Goal: Information Seeking & Learning: Learn about a topic

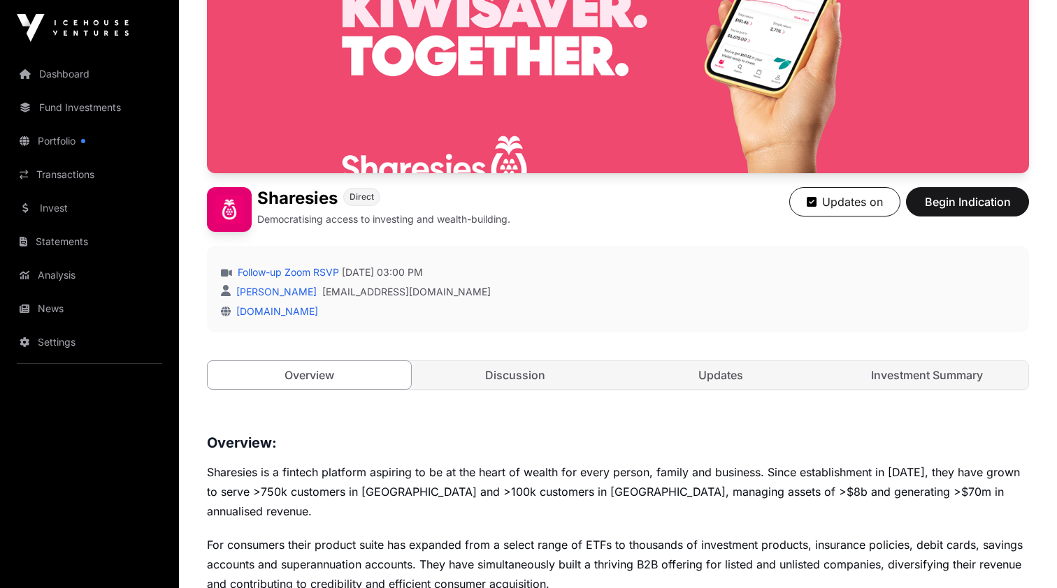
scroll to position [205, 0]
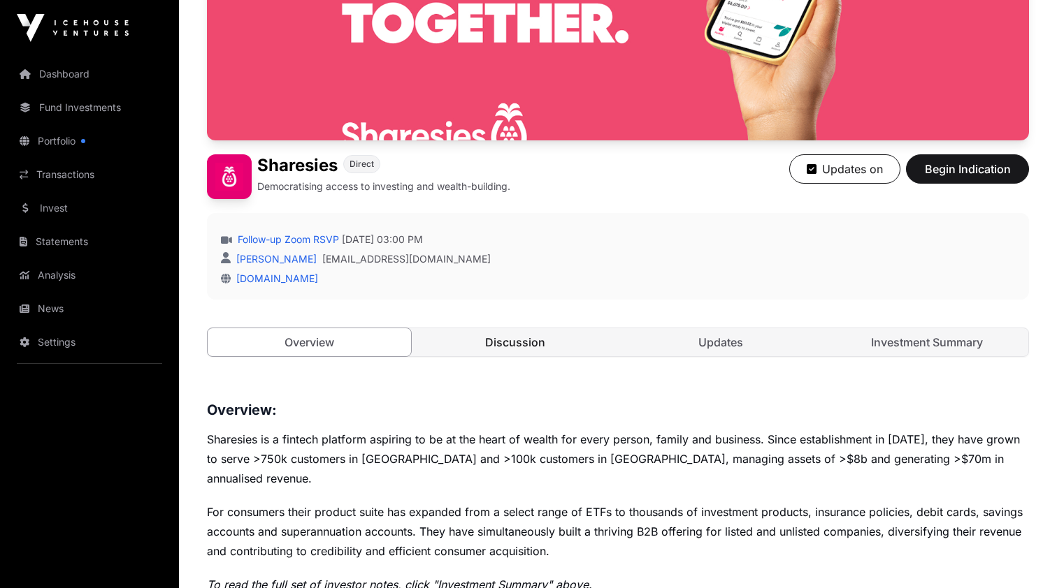
click at [519, 342] on link "Discussion" at bounding box center [515, 342] width 203 height 28
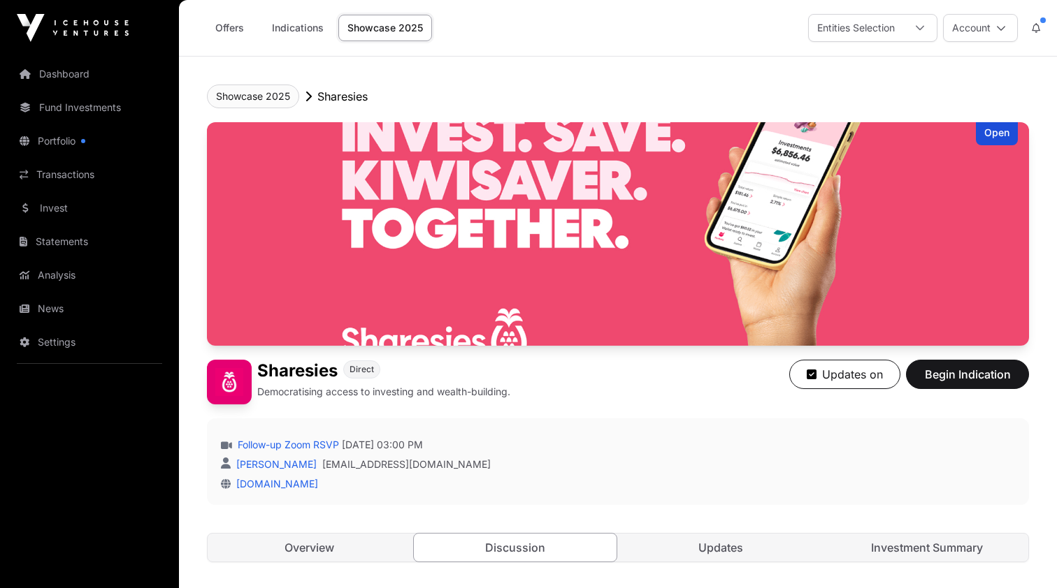
click at [267, 98] on button "Showcase 2025" at bounding box center [253, 97] width 92 height 24
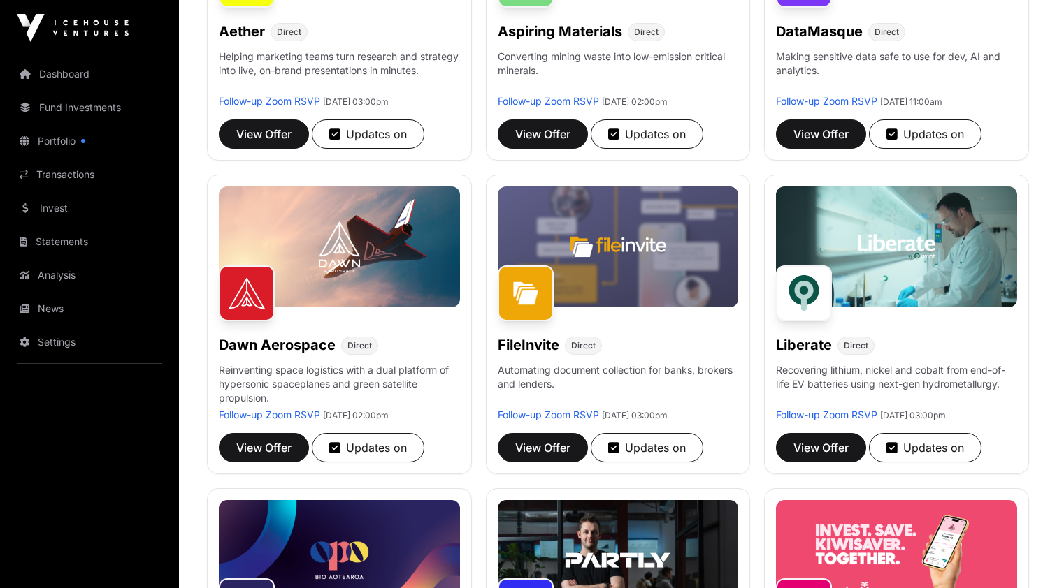
scroll to position [358, 0]
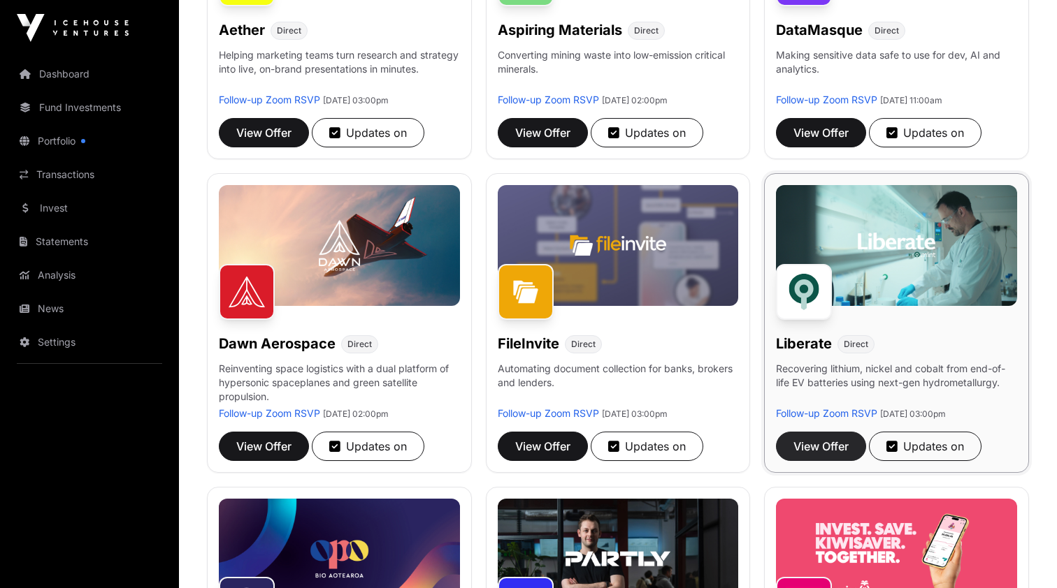
click at [833, 453] on span "View Offer" at bounding box center [820, 446] width 55 height 17
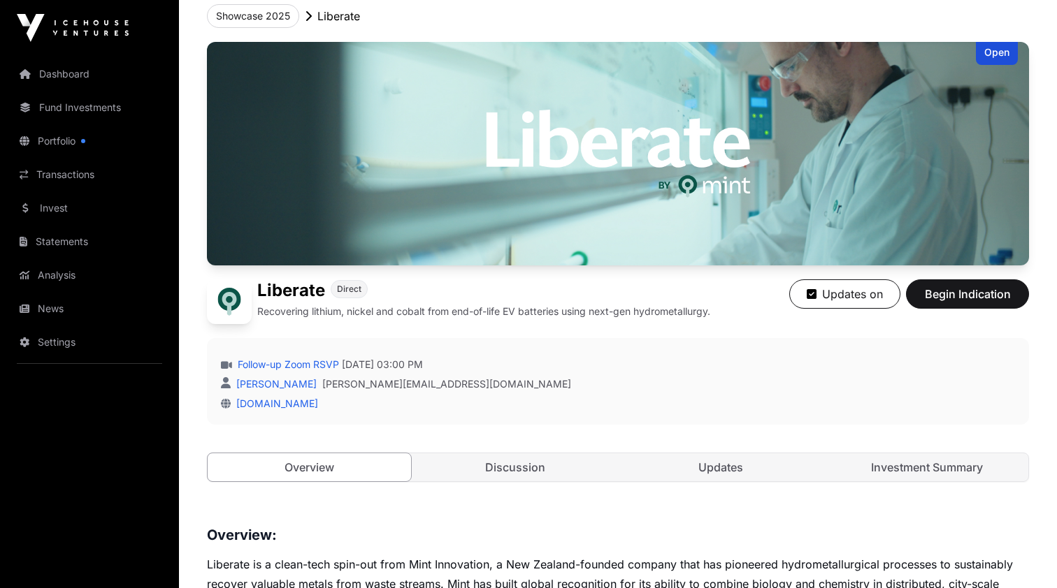
scroll to position [132, 0]
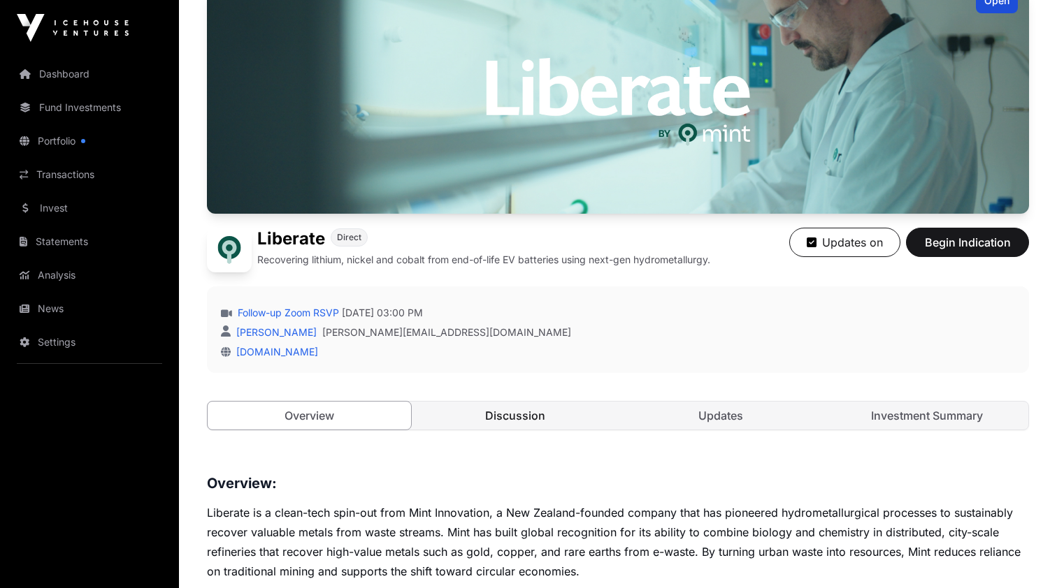
click at [574, 412] on link "Discussion" at bounding box center [515, 416] width 203 height 28
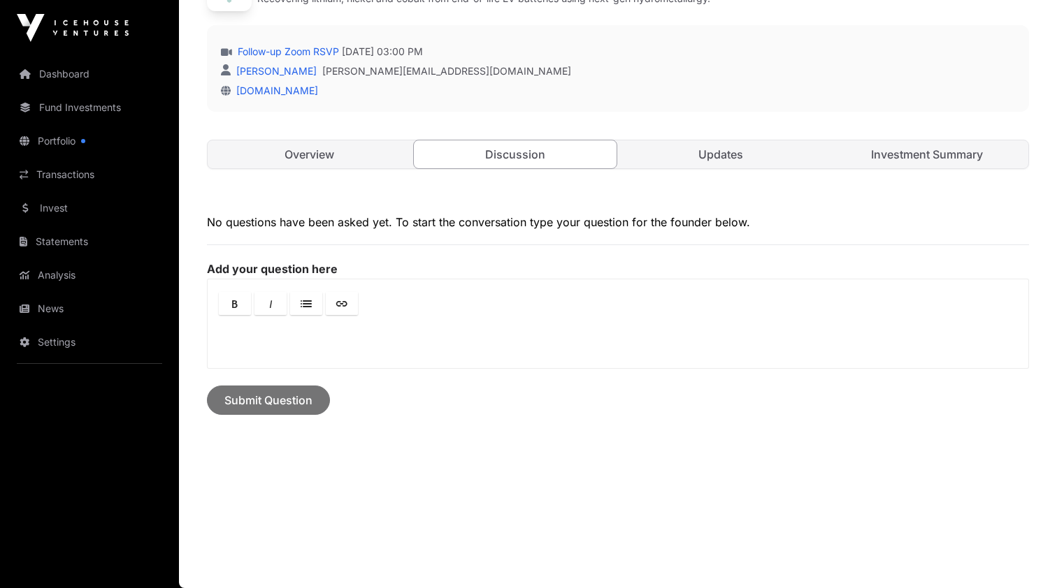
scroll to position [393, 0]
click at [711, 159] on link "Updates" at bounding box center [720, 154] width 203 height 28
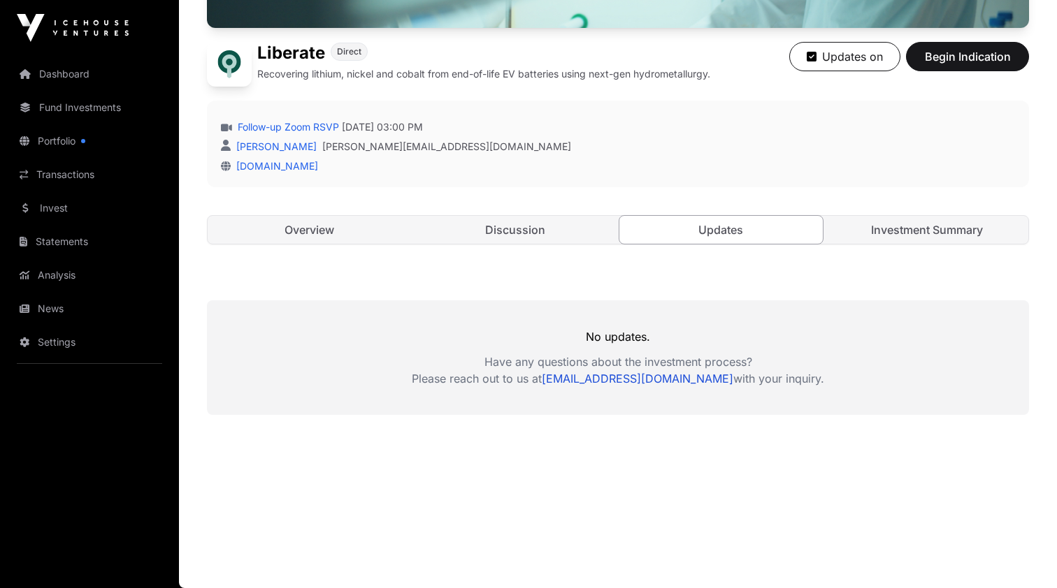
scroll to position [318, 0]
click at [922, 230] on link "Investment Summary" at bounding box center [926, 230] width 203 height 28
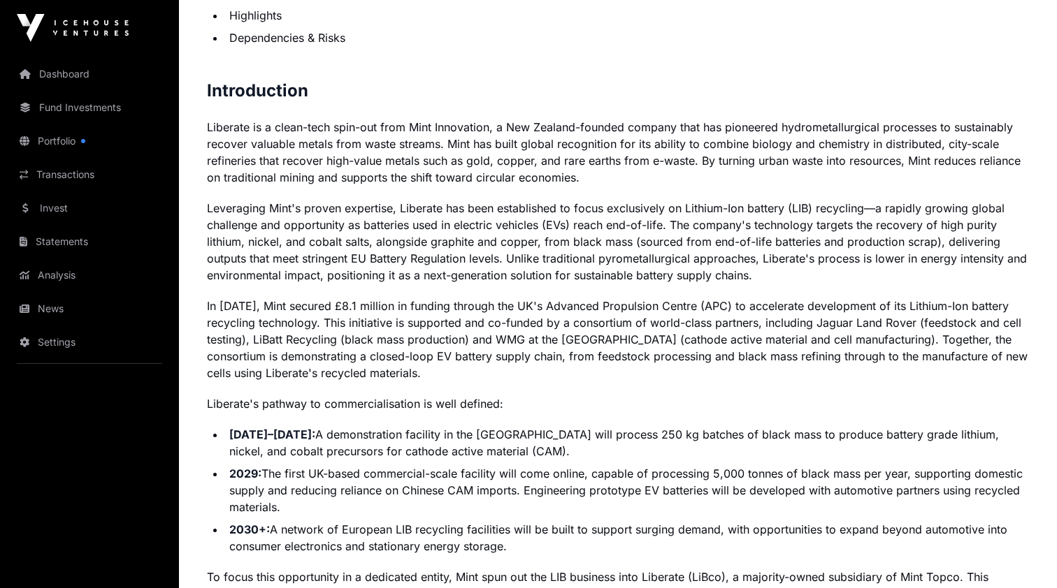
scroll to position [916, 0]
click at [72, 139] on link "Portfolio" at bounding box center [89, 141] width 157 height 31
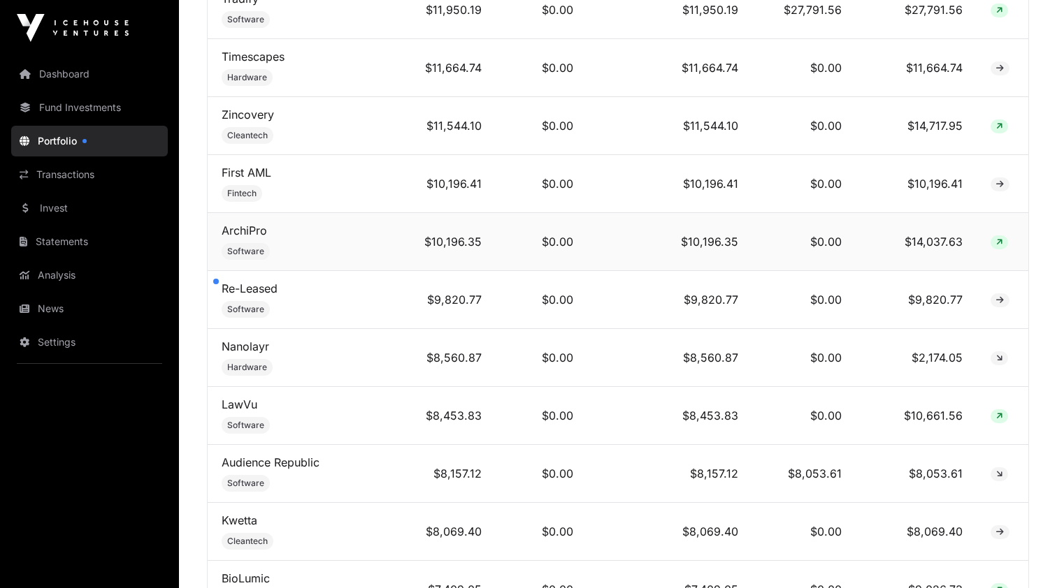
scroll to position [1576, 0]
click at [240, 288] on link "Re-Leased" at bounding box center [250, 287] width 56 height 14
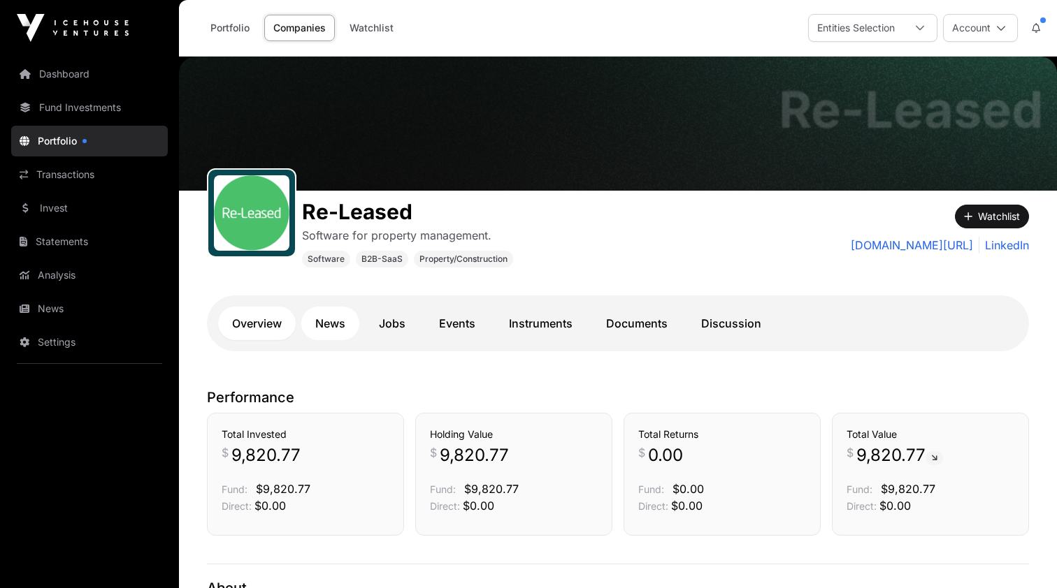
click at [331, 321] on link "News" at bounding box center [330, 324] width 58 height 34
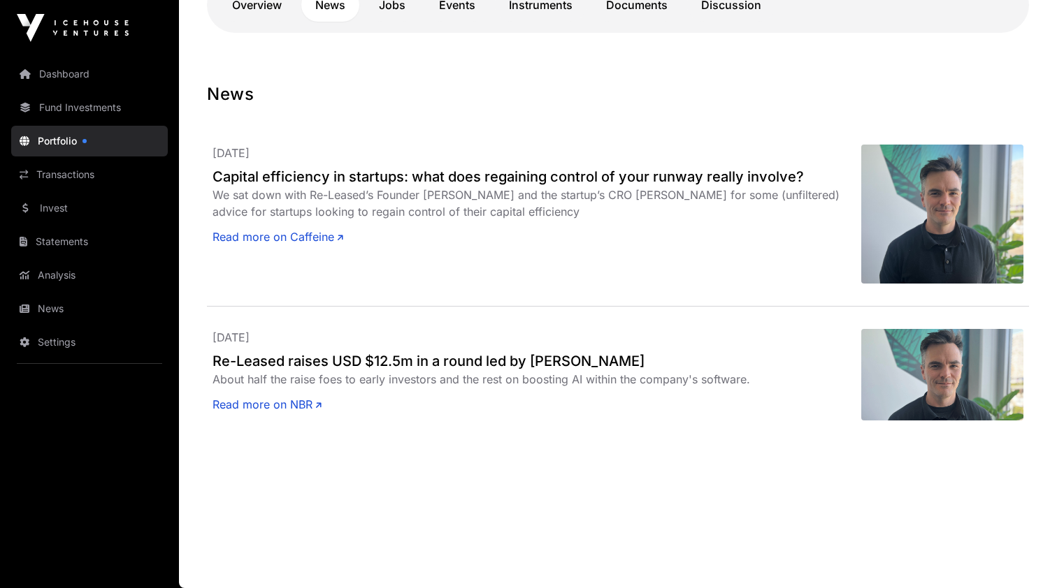
scroll to position [319, 0]
click at [391, 11] on link "Jobs" at bounding box center [392, 5] width 55 height 34
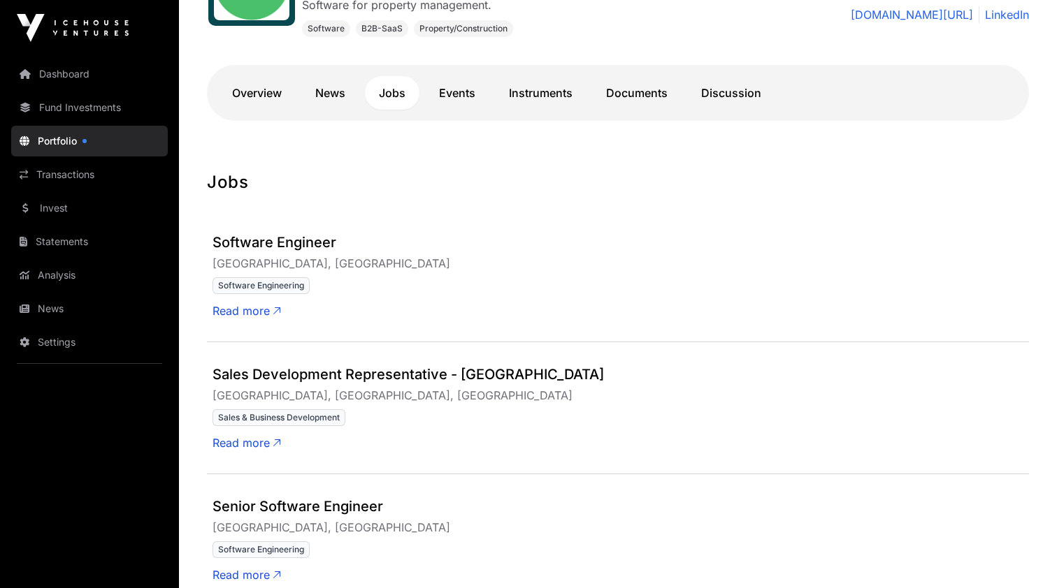
scroll to position [231, 0]
click at [458, 94] on link "Events" at bounding box center [457, 93] width 64 height 34
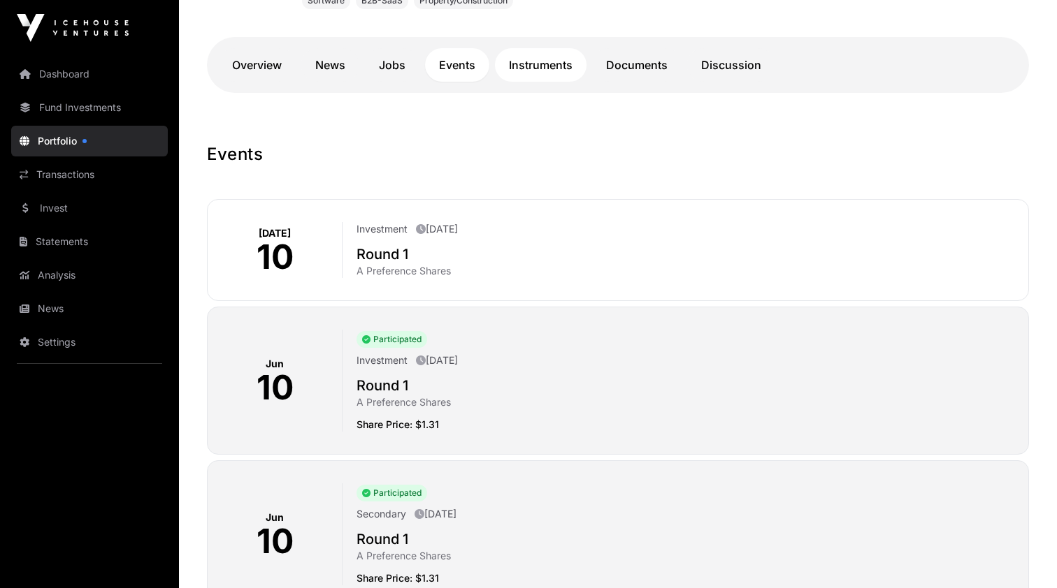
scroll to position [263, 0]
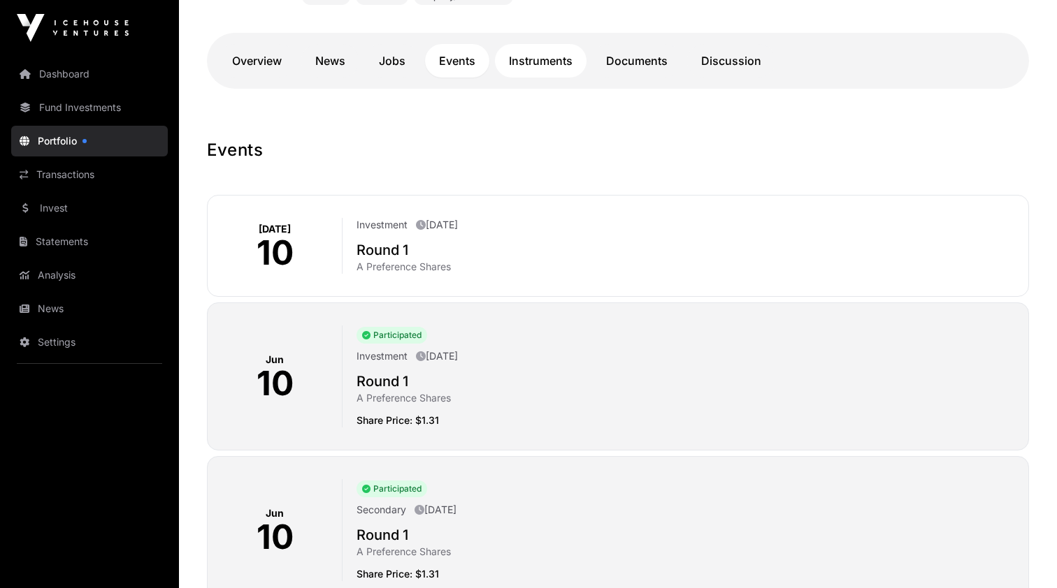
click at [537, 72] on link "Instruments" at bounding box center [541, 61] width 92 height 34
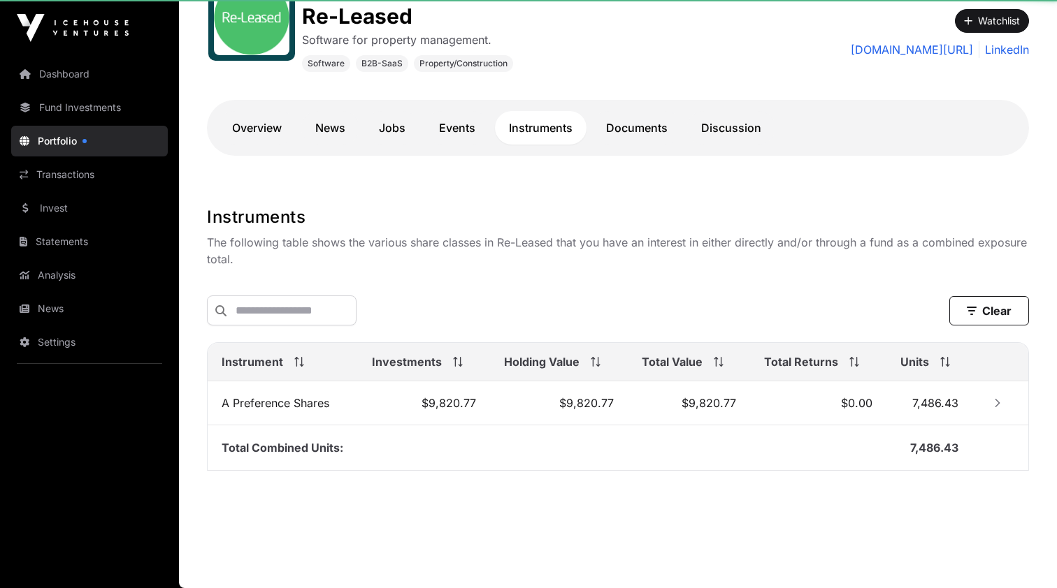
scroll to position [198, 0]
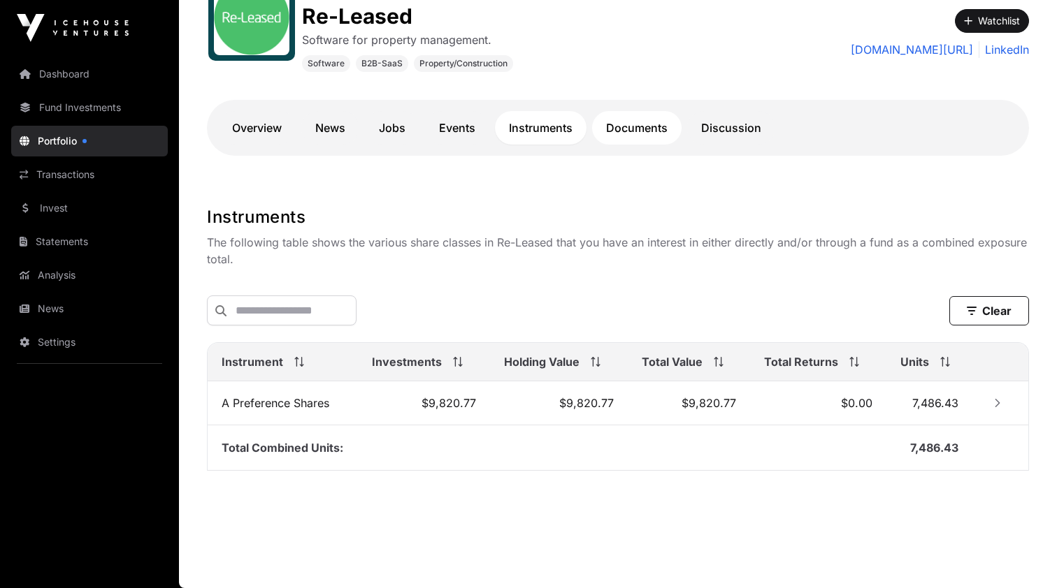
click at [618, 124] on link "Documents" at bounding box center [636, 128] width 89 height 34
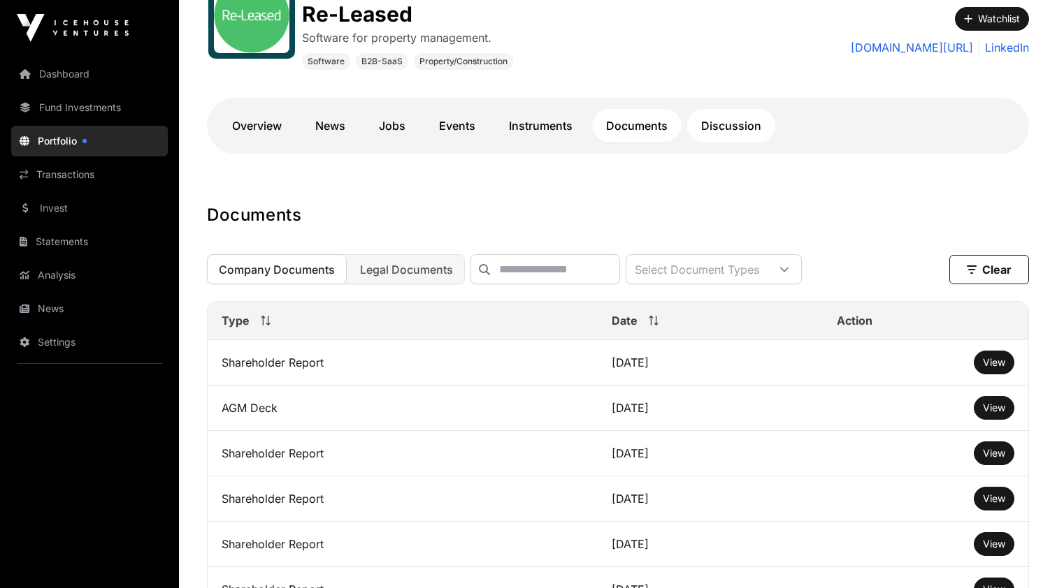
click at [743, 134] on link "Discussion" at bounding box center [731, 126] width 88 height 34
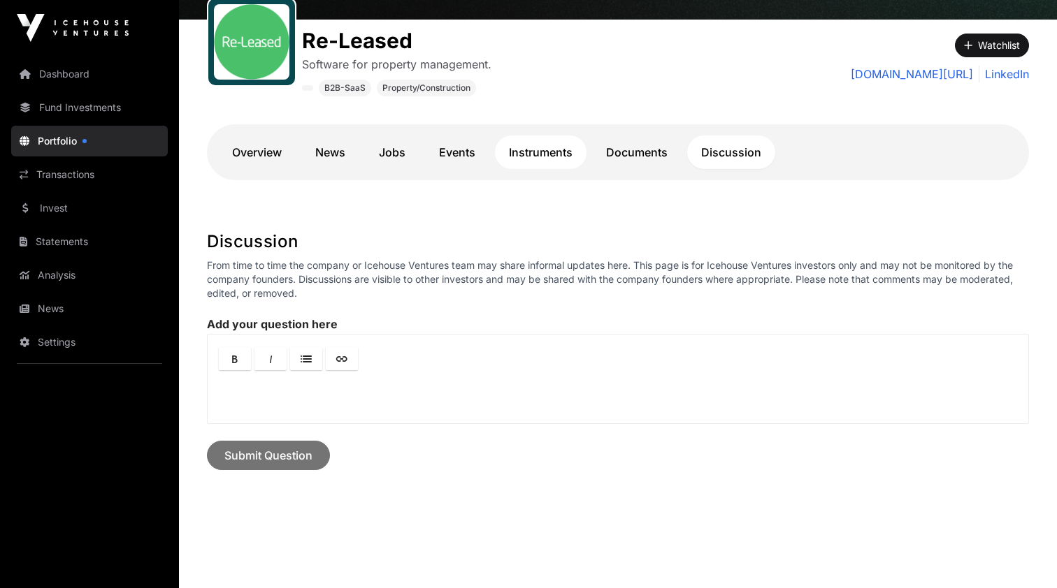
click at [553, 153] on link "Instruments" at bounding box center [541, 153] width 92 height 34
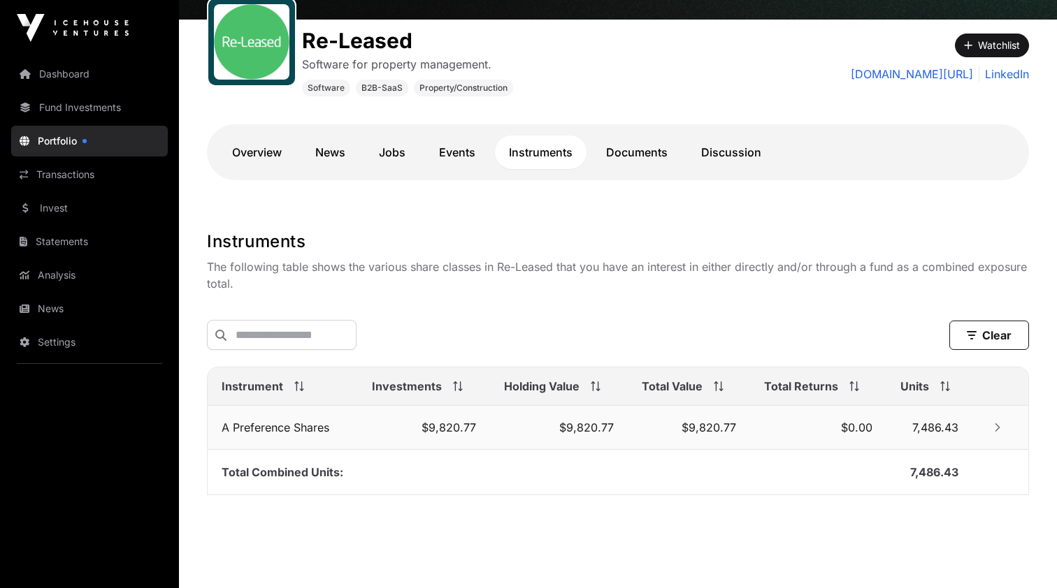
click at [996, 427] on icon "Row Collapsed" at bounding box center [997, 427] width 5 height 8
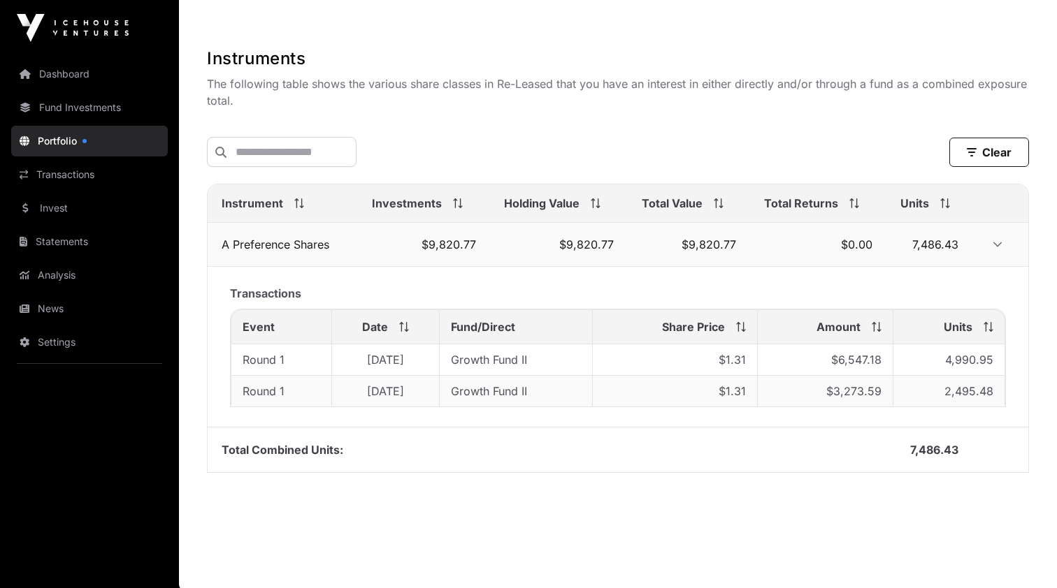
scroll to position [354, 0]
click at [77, 110] on link "Fund Investments" at bounding box center [89, 107] width 157 height 31
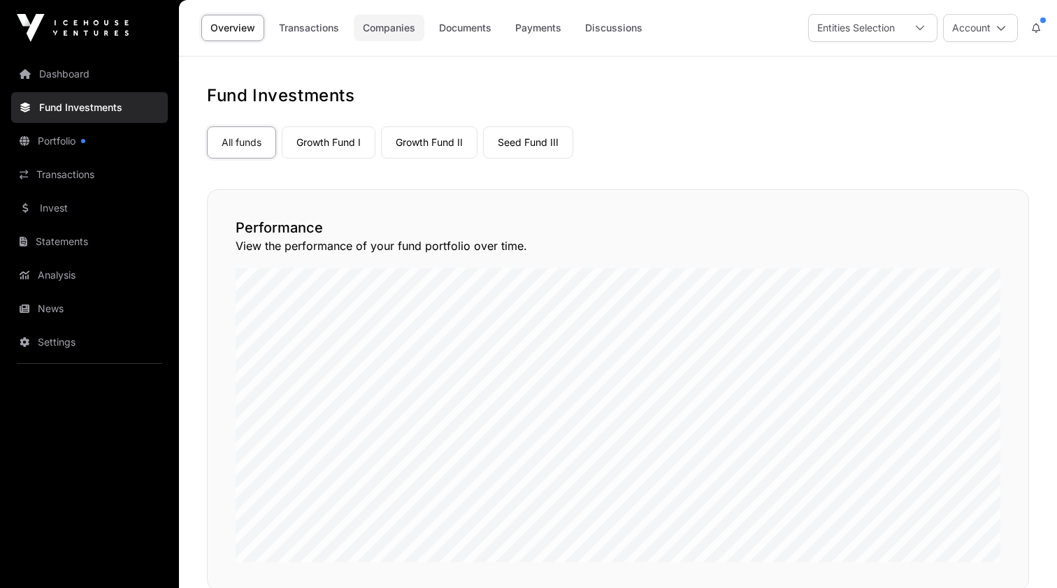
click at [386, 28] on link "Companies" at bounding box center [389, 28] width 71 height 27
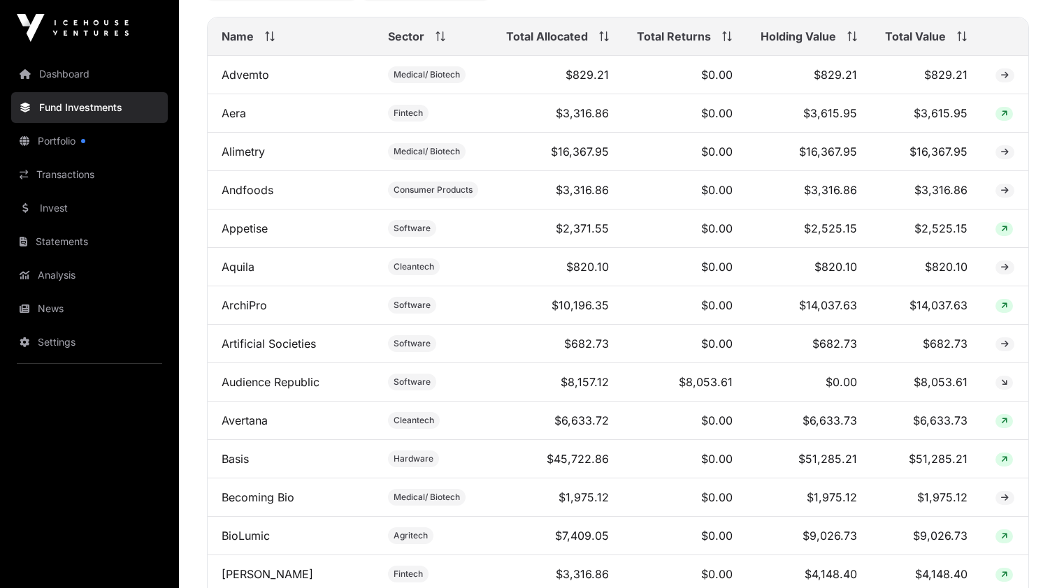
scroll to position [693, 0]
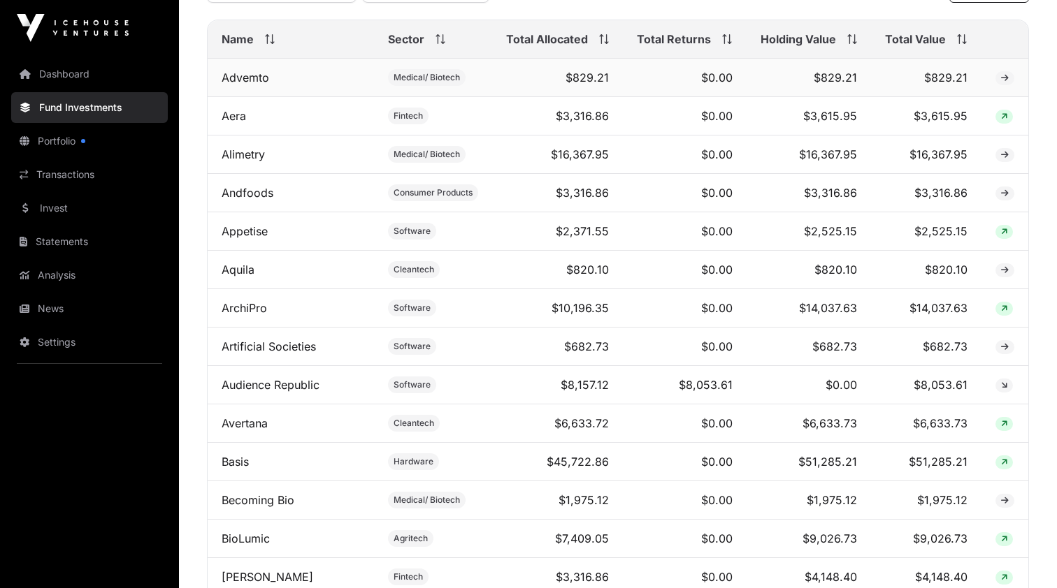
click at [1006, 80] on icon at bounding box center [1005, 78] width 8 height 8
click at [1002, 78] on icon at bounding box center [1005, 78] width 8 height 8
click at [917, 80] on td "$829.21" at bounding box center [926, 78] width 110 height 38
click at [255, 84] on link "Advemto" at bounding box center [246, 78] width 48 height 14
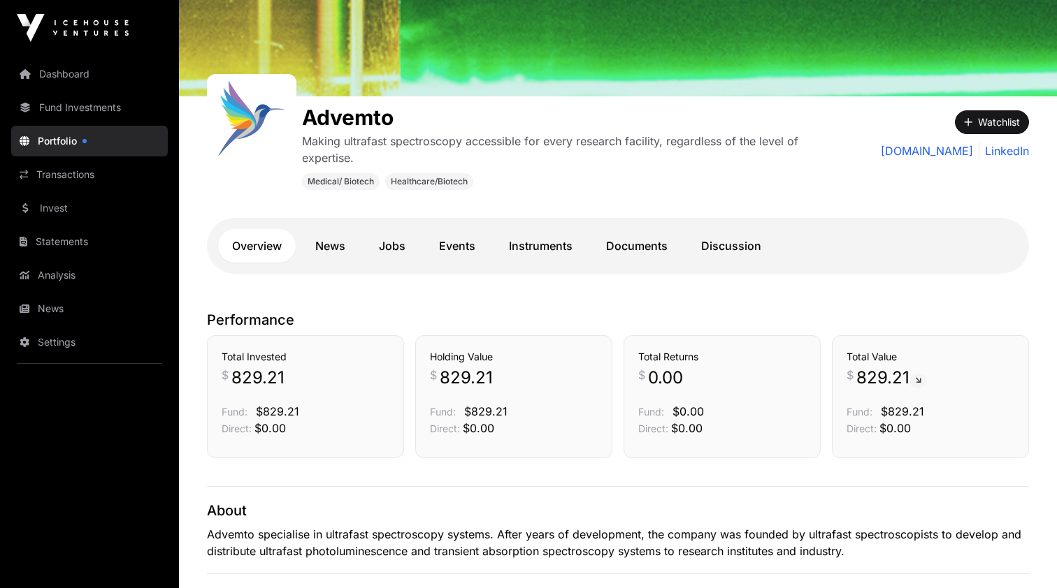
scroll to position [134, 1]
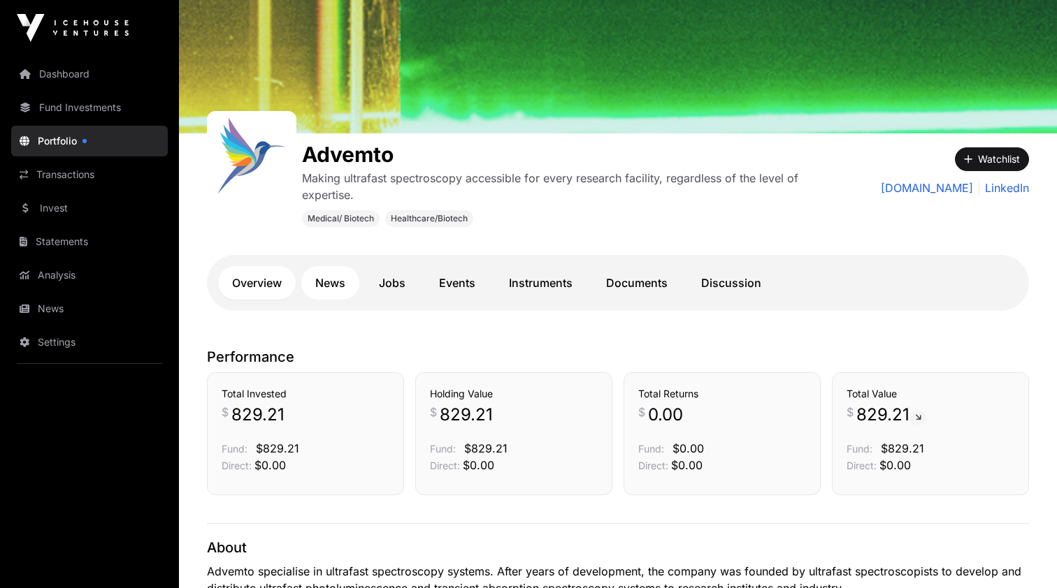
click at [320, 288] on link "News" at bounding box center [330, 283] width 58 height 34
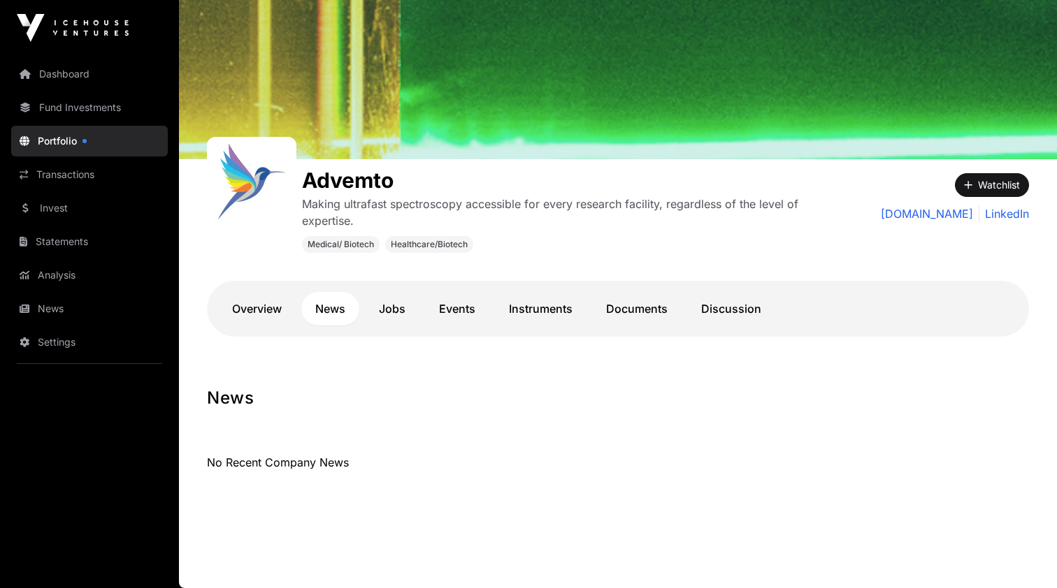
scroll to position [76, 0]
click at [396, 308] on link "Jobs" at bounding box center [392, 309] width 55 height 34
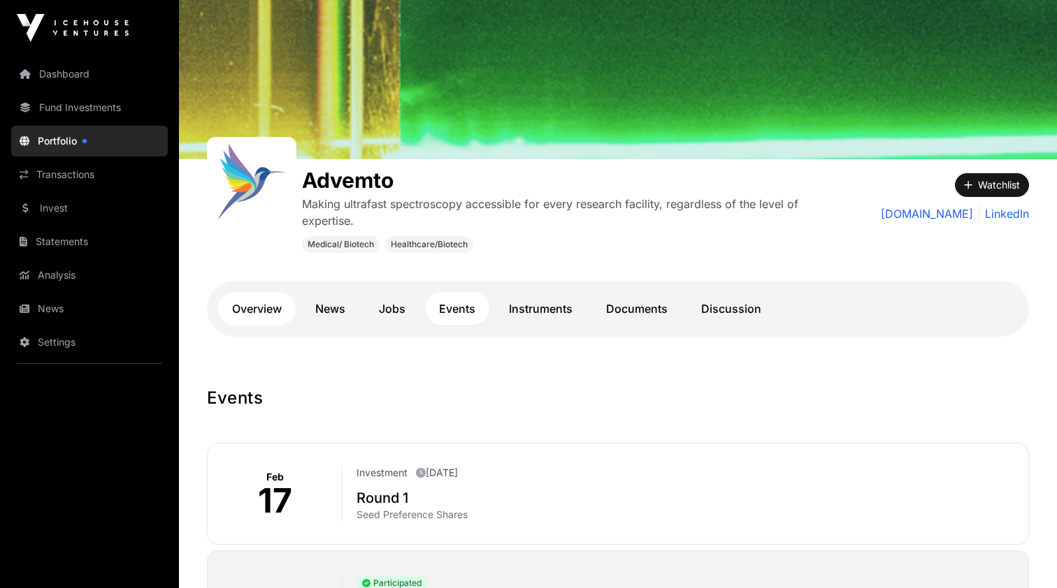
click at [254, 310] on link "Overview" at bounding box center [257, 309] width 78 height 34
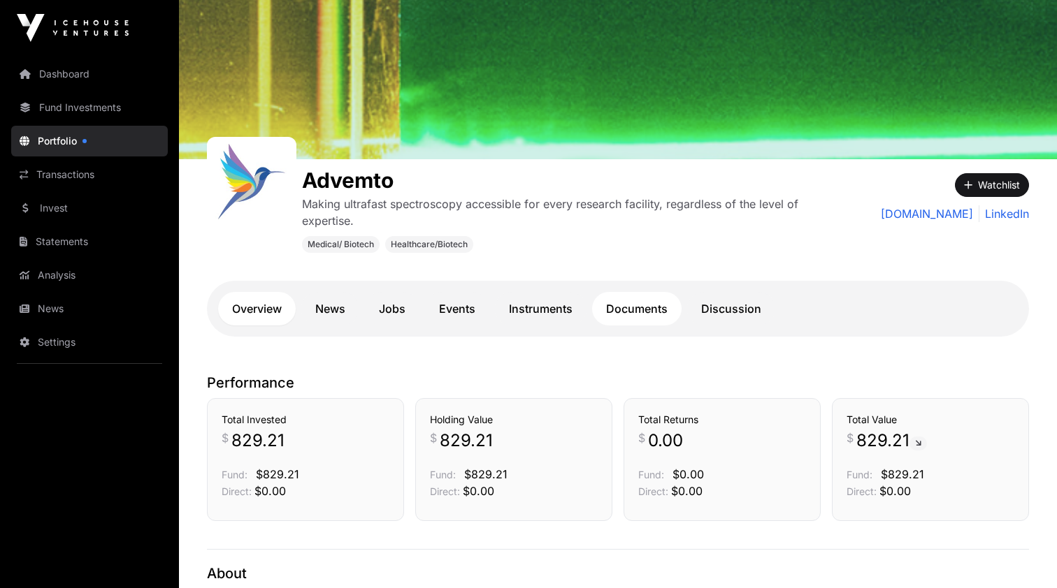
click at [640, 312] on link "Documents" at bounding box center [636, 309] width 89 height 34
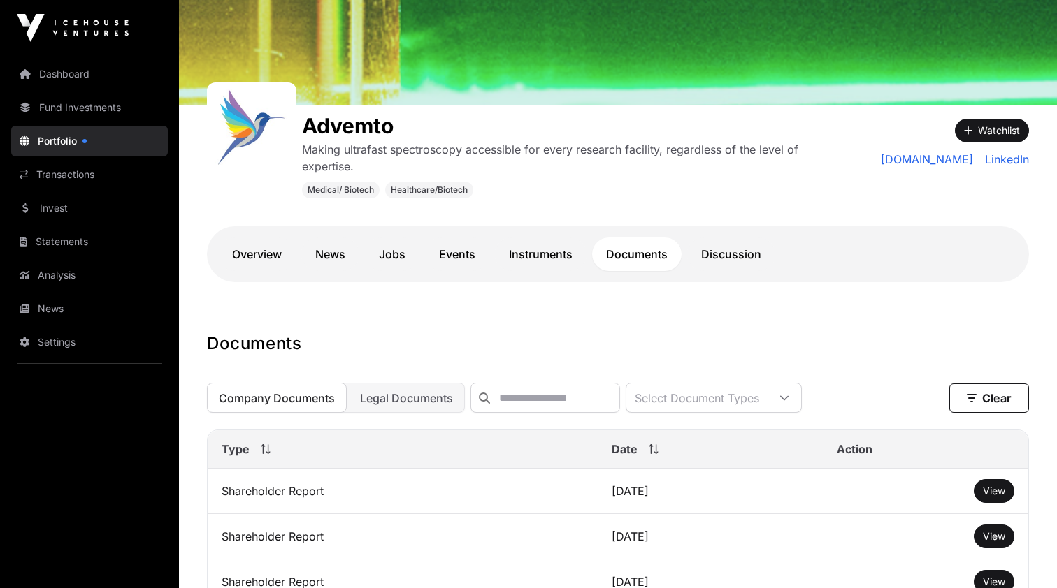
scroll to position [140, 0]
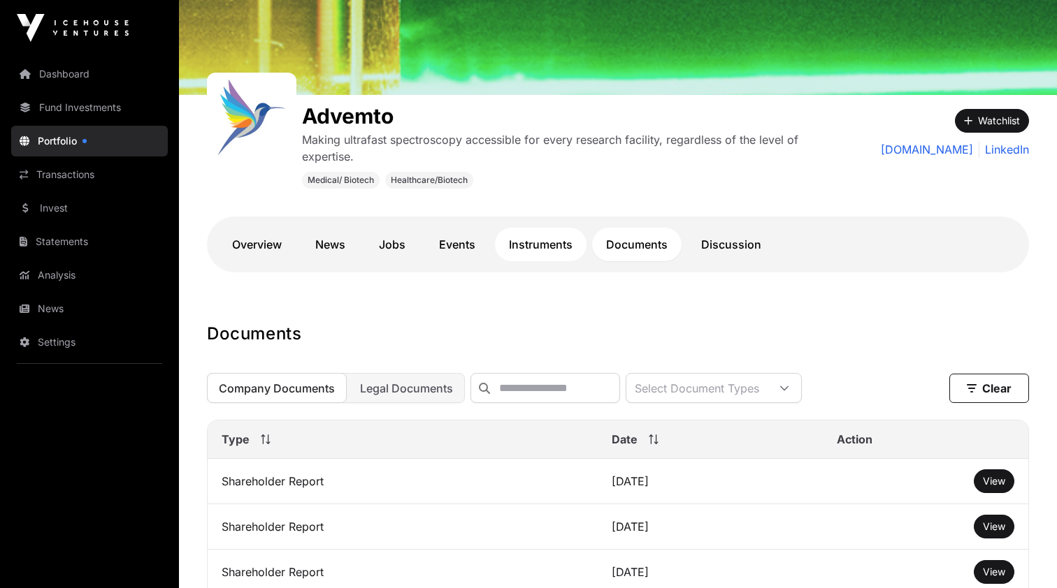
click at [550, 249] on link "Instruments" at bounding box center [541, 245] width 92 height 34
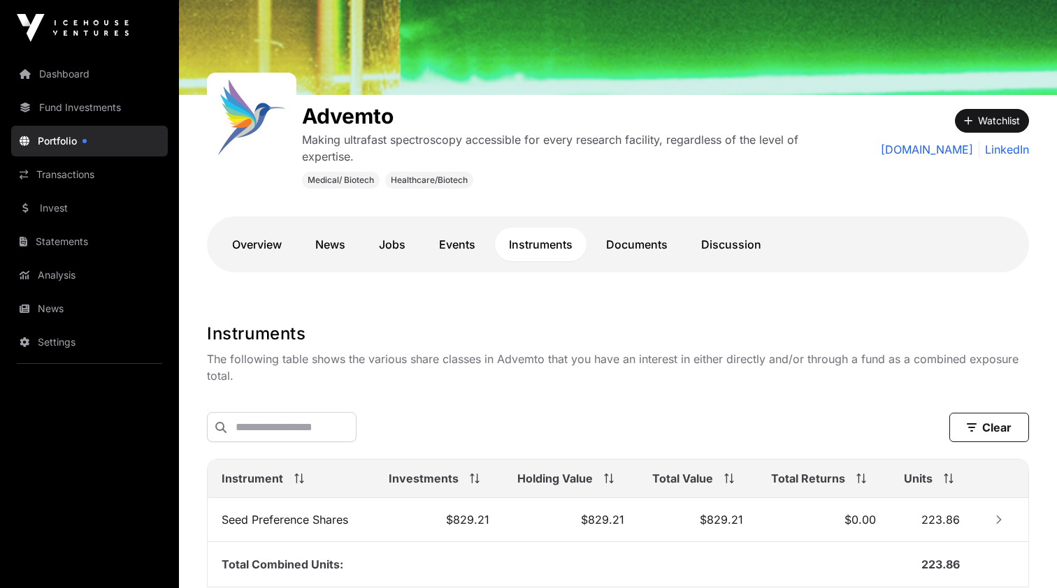
click at [53, 131] on link "Portfolio" at bounding box center [89, 141] width 157 height 31
click at [55, 140] on link "Portfolio" at bounding box center [89, 141] width 157 height 31
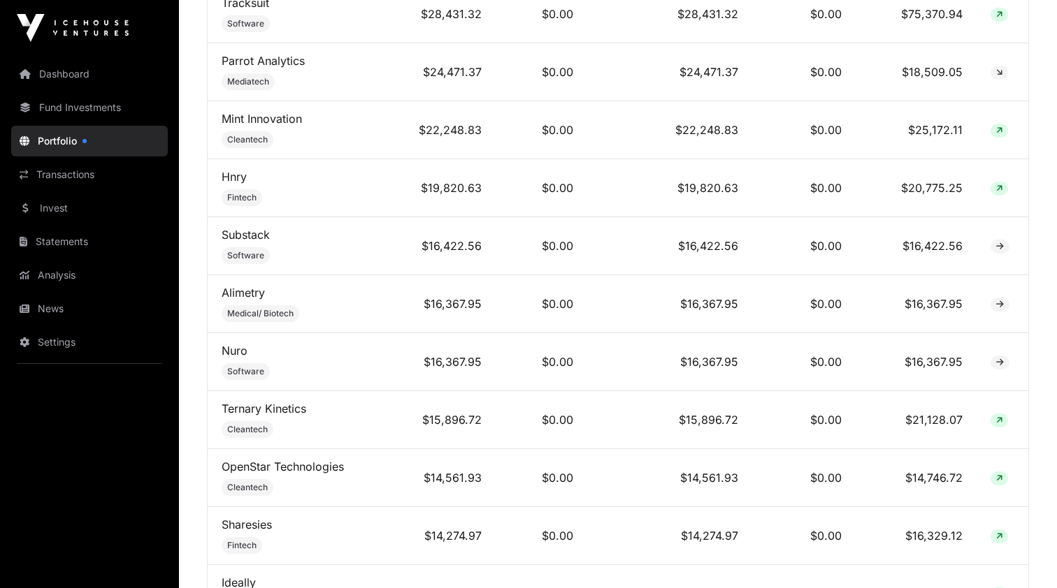
scroll to position [962, 0]
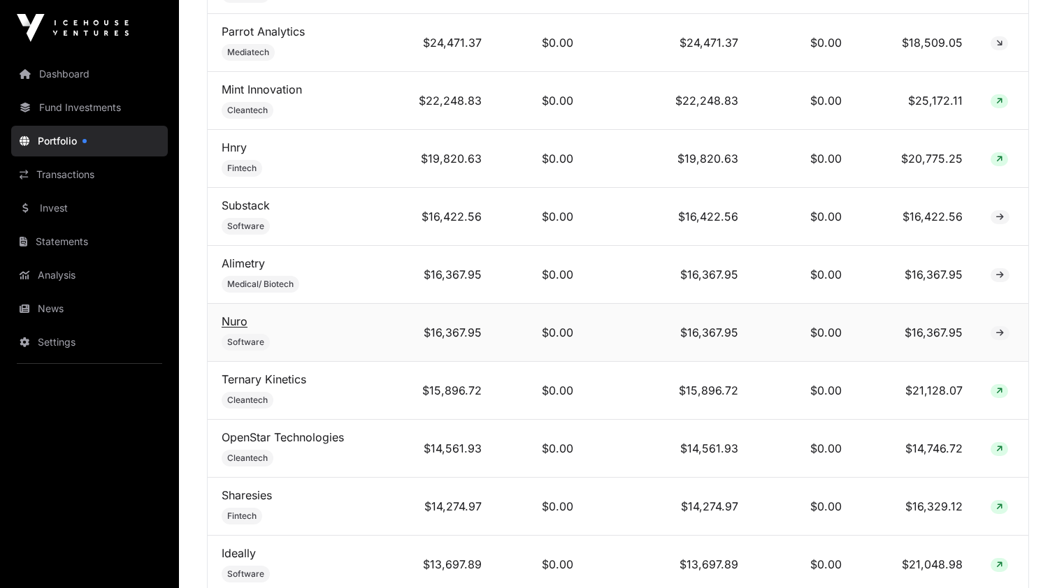
click at [232, 323] on link "Nuro" at bounding box center [235, 321] width 26 height 14
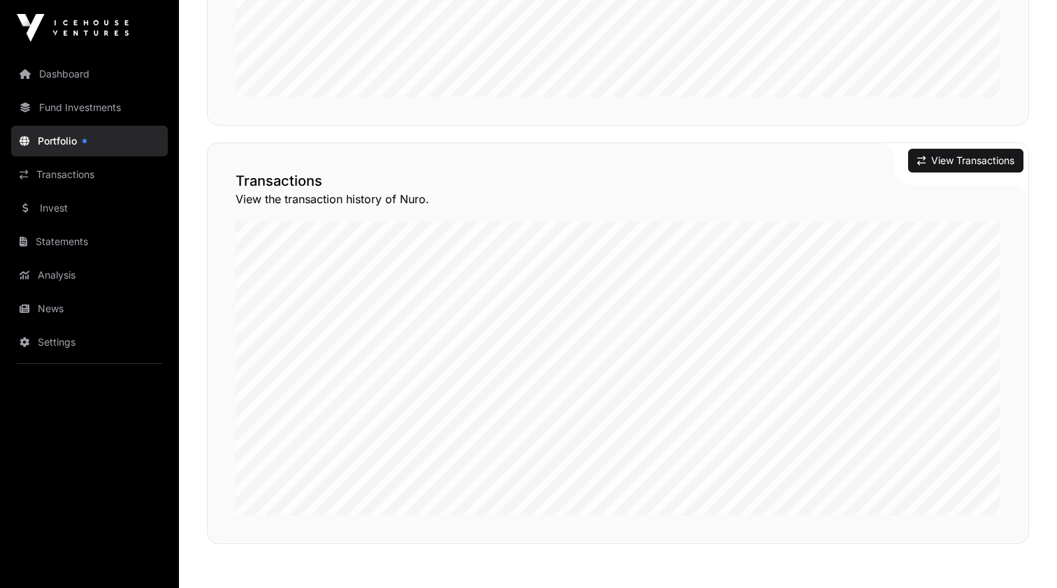
scroll to position [950, 0]
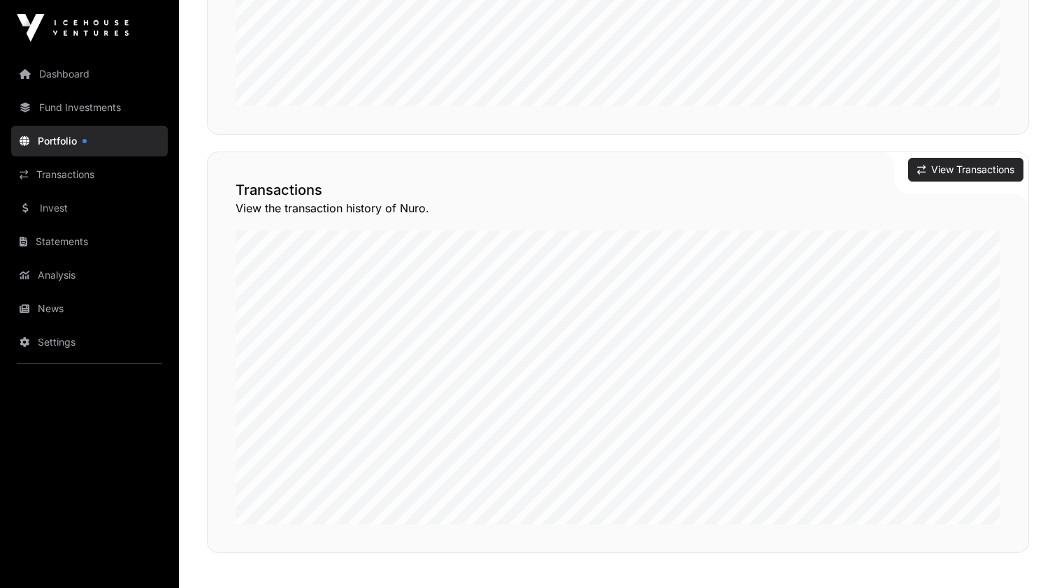
click at [959, 169] on button "View Transactions" at bounding box center [965, 170] width 115 height 24
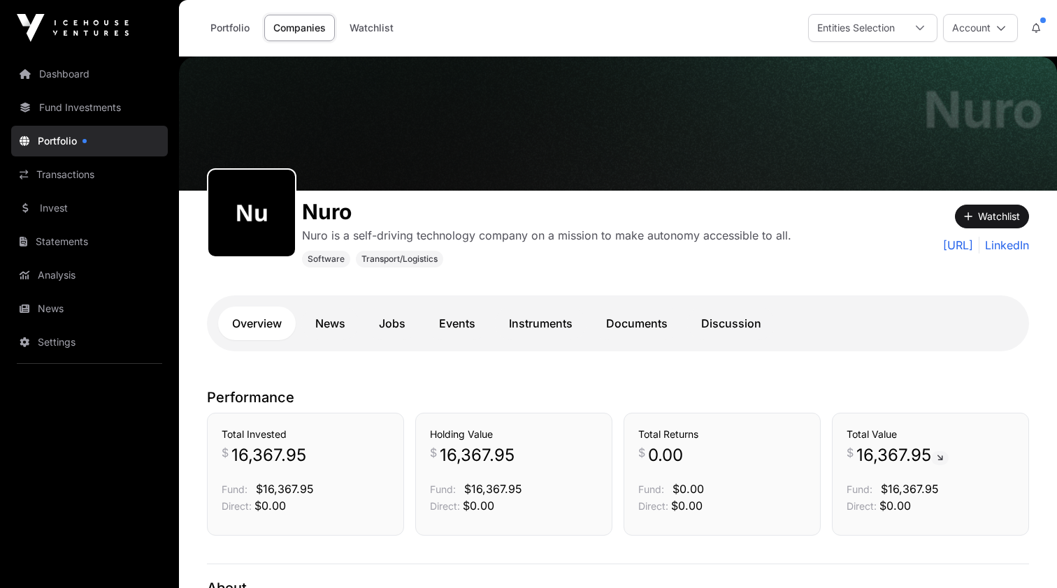
scroll to position [950, 0]
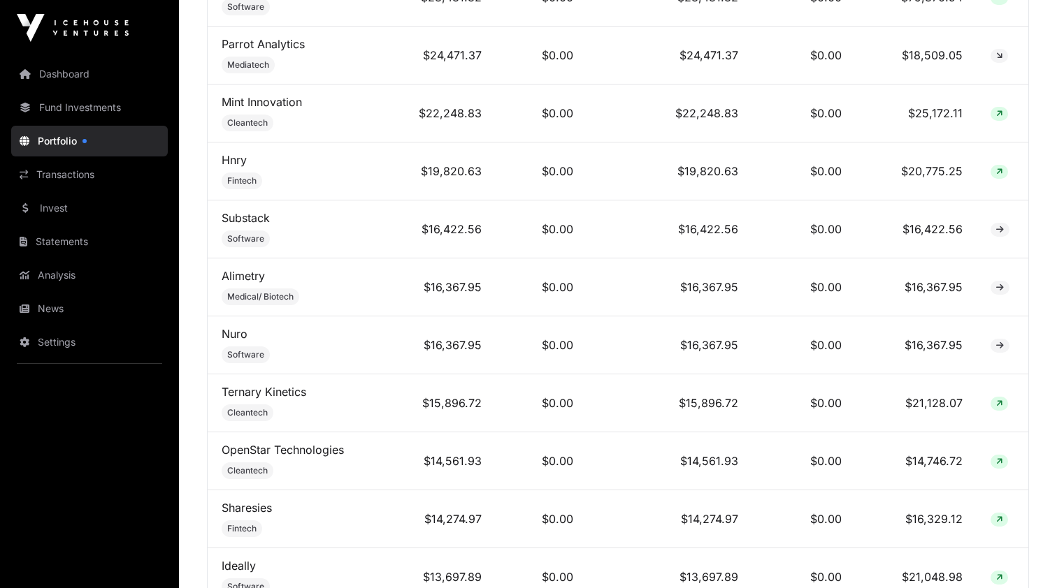
scroll to position [962, 0]
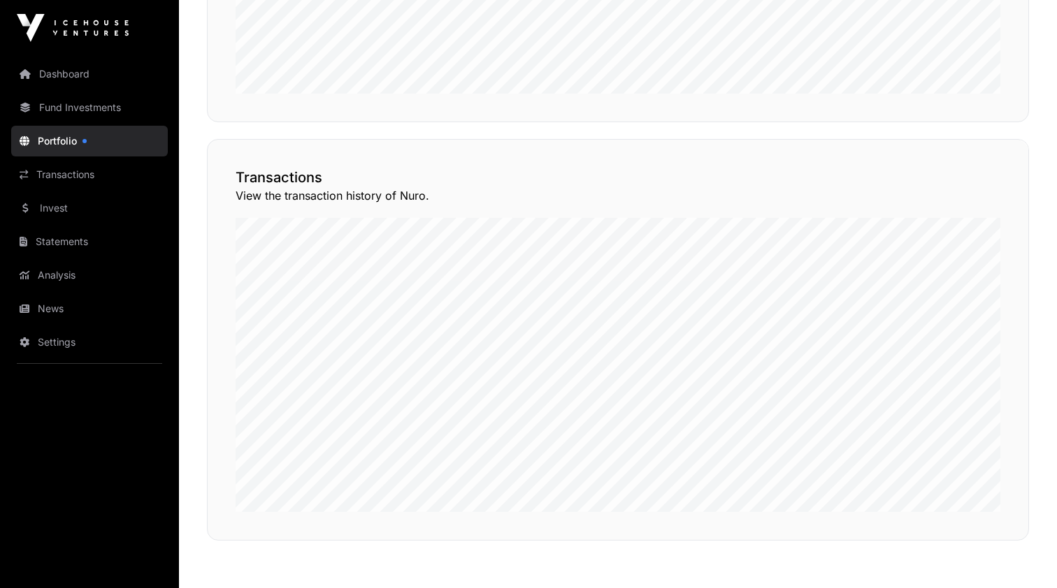
scroll to position [950, 0]
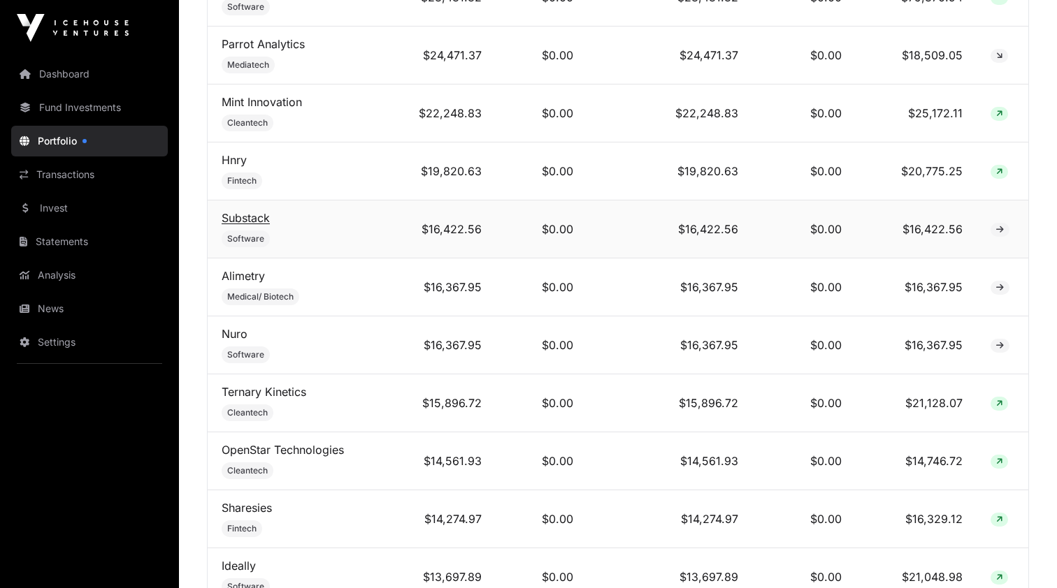
scroll to position [962, 0]
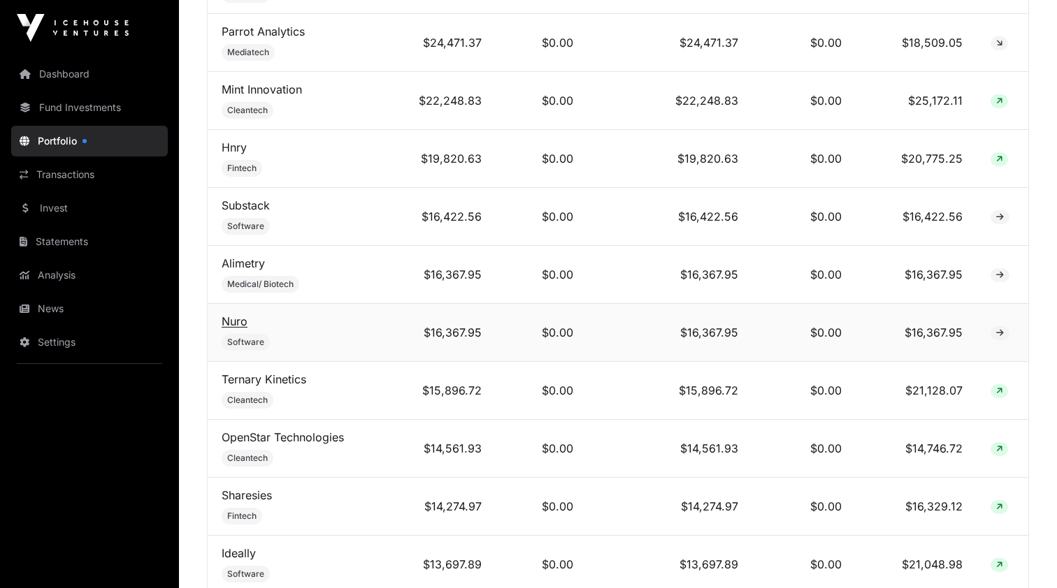
click at [238, 325] on link "Nuro" at bounding box center [235, 321] width 26 height 14
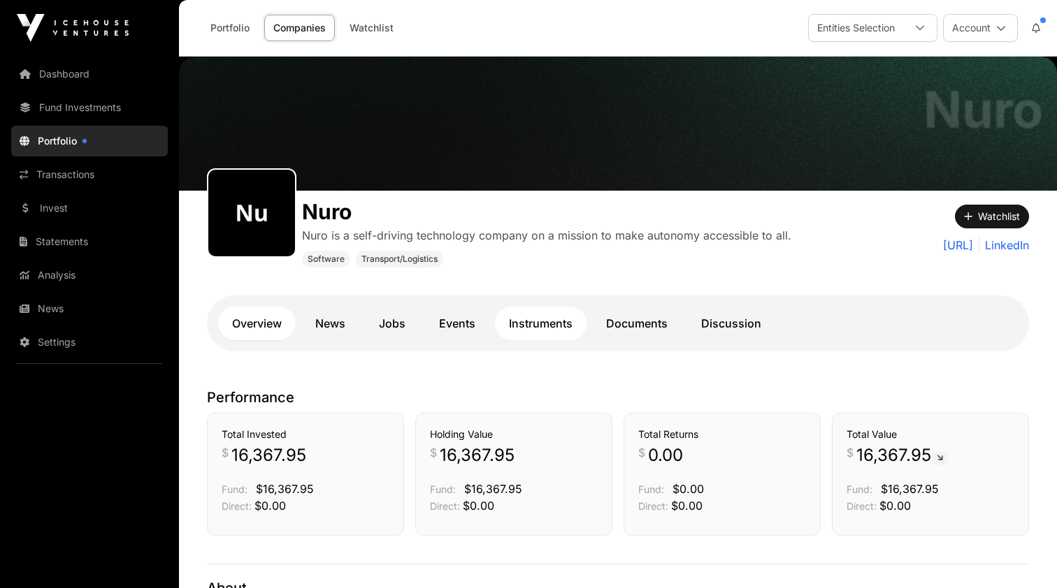
click at [554, 321] on link "Instruments" at bounding box center [541, 324] width 92 height 34
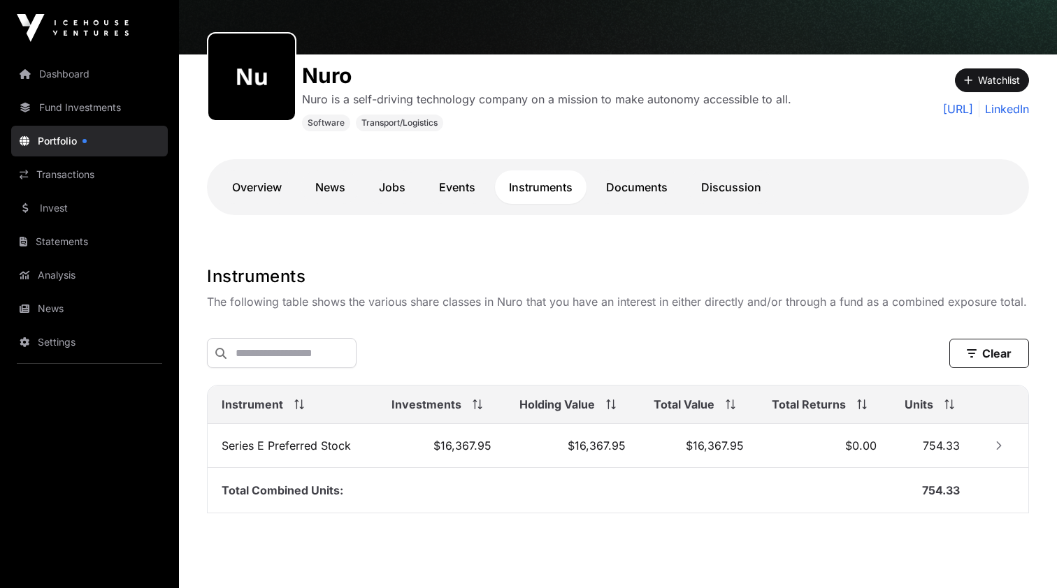
scroll to position [129, 0]
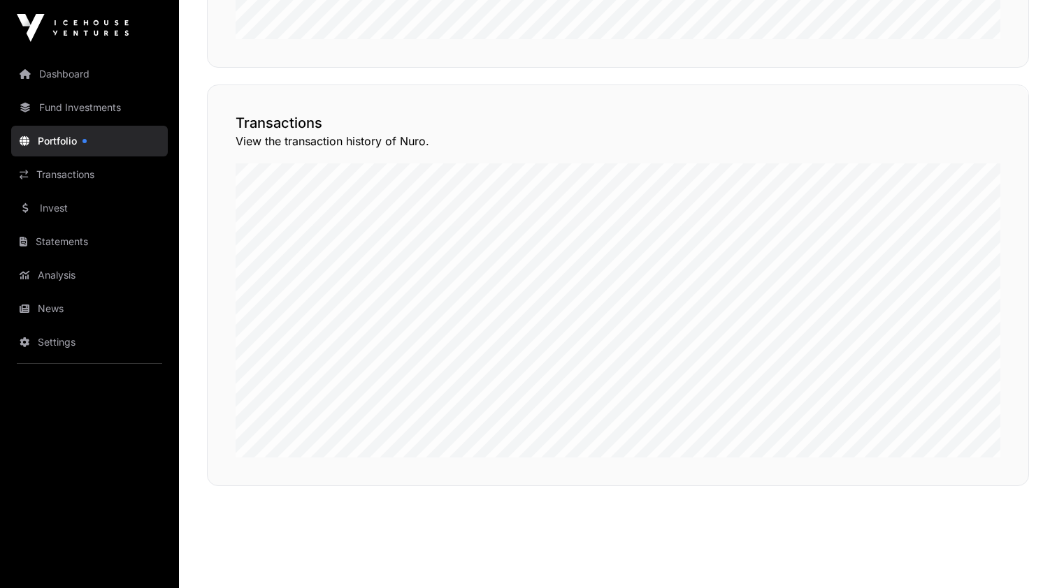
scroll to position [1045, 0]
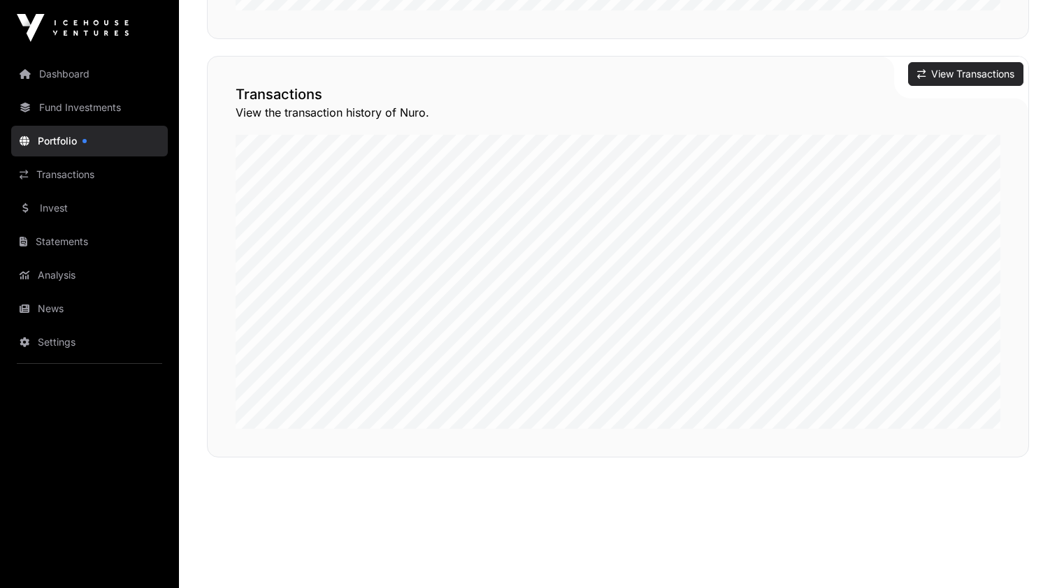
click at [962, 77] on button "View Transactions" at bounding box center [965, 74] width 115 height 24
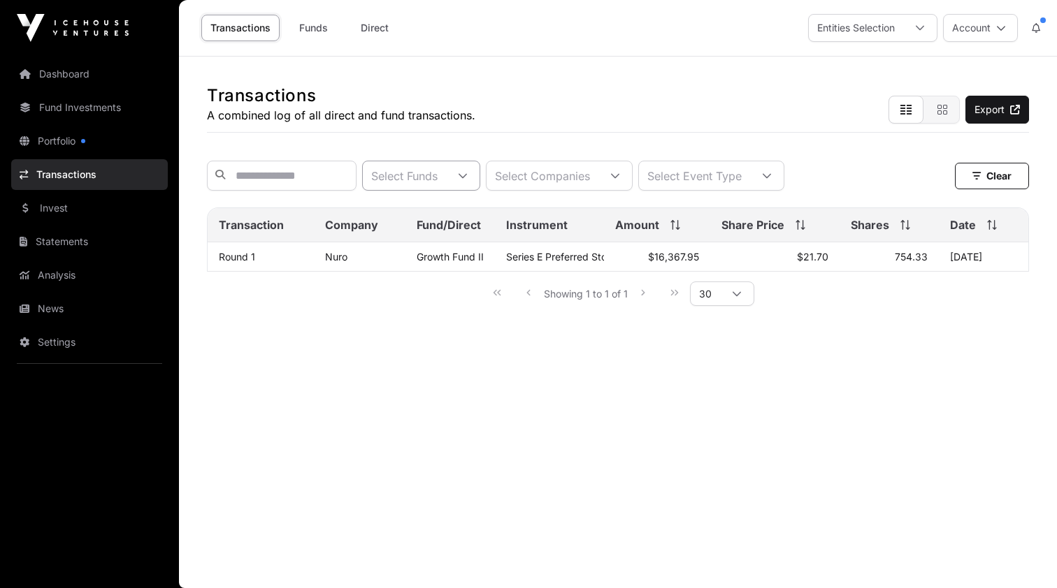
click at [479, 182] on div at bounding box center [463, 175] width 34 height 29
click at [420, 216] on li "Growth Fund II" at bounding box center [475, 210] width 113 height 25
click at [854, 26] on div "Entities Selection" at bounding box center [855, 28] width 94 height 27
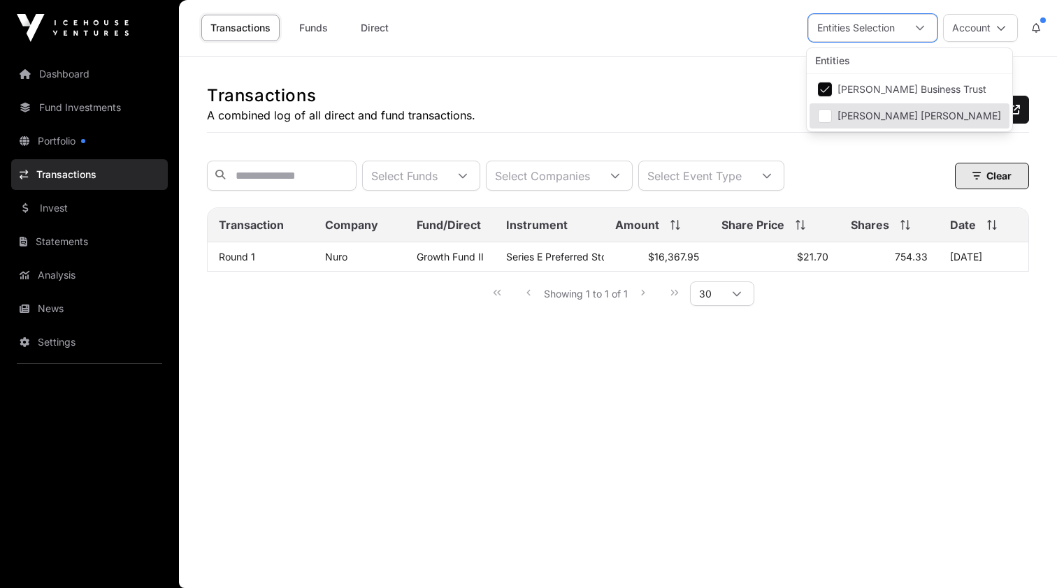
click at [979, 180] on icon "button" at bounding box center [976, 176] width 8 height 10
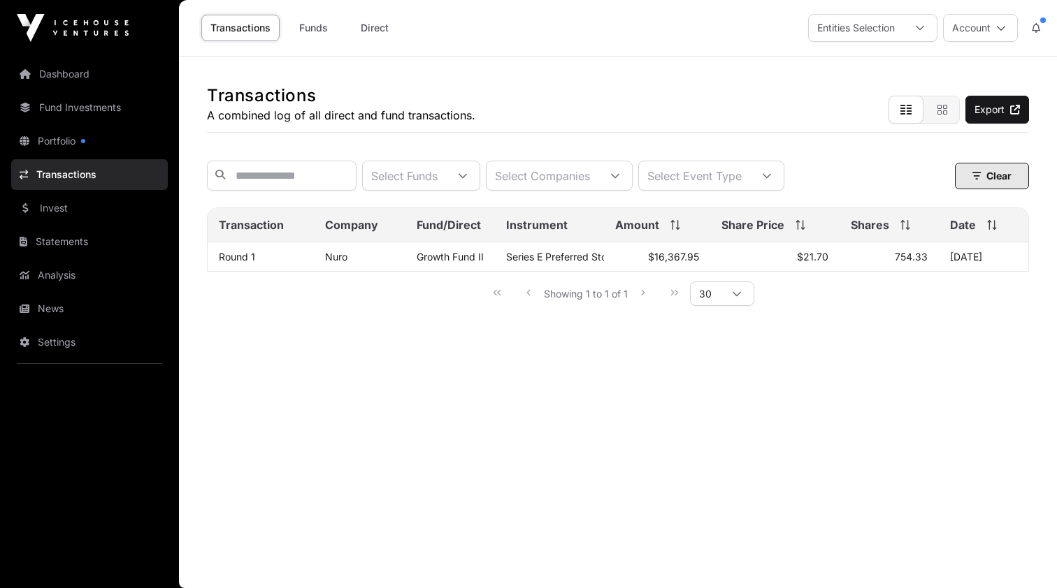
click at [1007, 178] on button "Clear" at bounding box center [992, 176] width 74 height 27
click at [980, 180] on button "Clear" at bounding box center [992, 176] width 74 height 27
click at [974, 178] on icon "button" at bounding box center [976, 176] width 8 height 10
click at [771, 179] on icon at bounding box center [767, 176] width 10 height 10
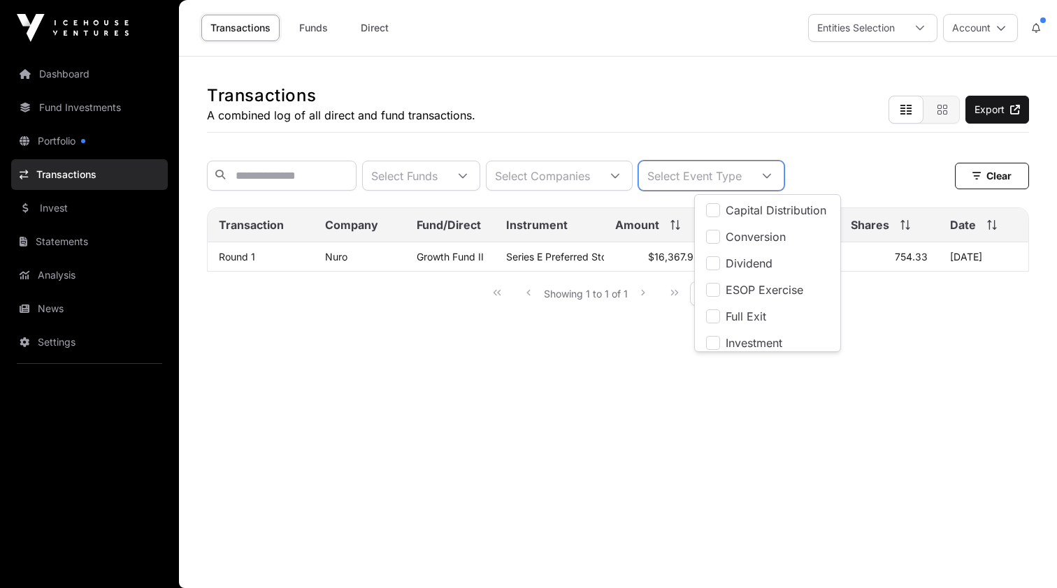
click at [771, 177] on icon at bounding box center [767, 176] width 10 height 10
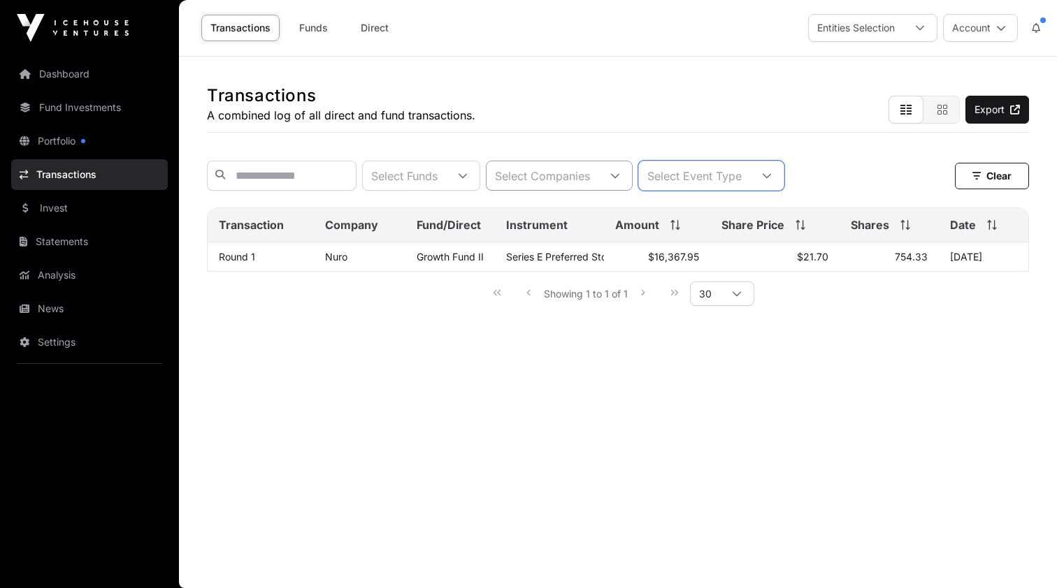
click at [632, 169] on div at bounding box center [615, 175] width 34 height 29
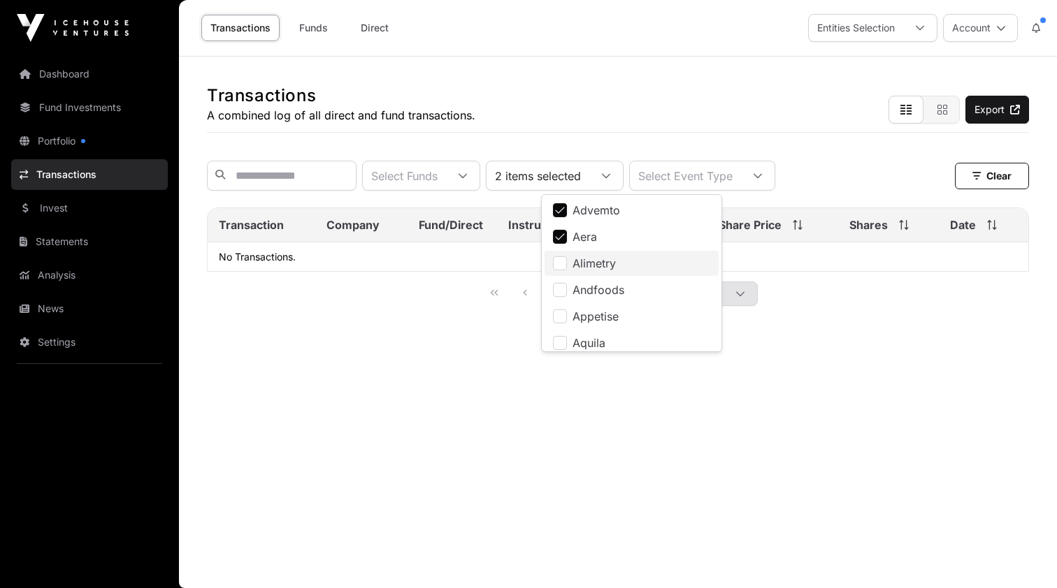
click at [558, 271] on li "Alimetry" at bounding box center [631, 263] width 174 height 25
click at [691, 129] on div "Transactions A combined log of all direct and fund transactions. Export" at bounding box center [618, 95] width 822 height 76
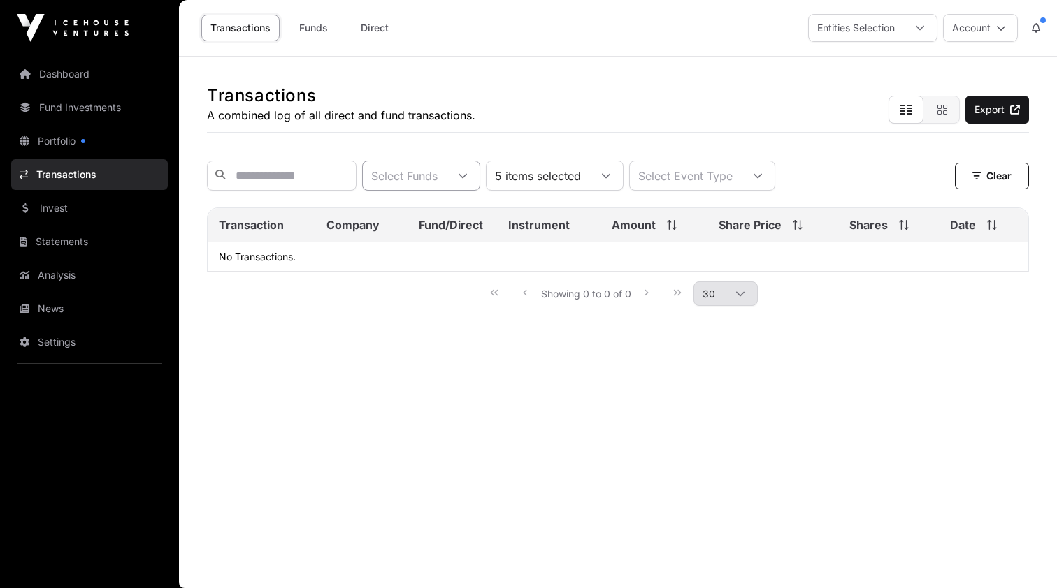
click at [467, 176] on icon at bounding box center [463, 176] width 10 height 10
click at [65, 171] on link "Transactions" at bounding box center [89, 174] width 157 height 31
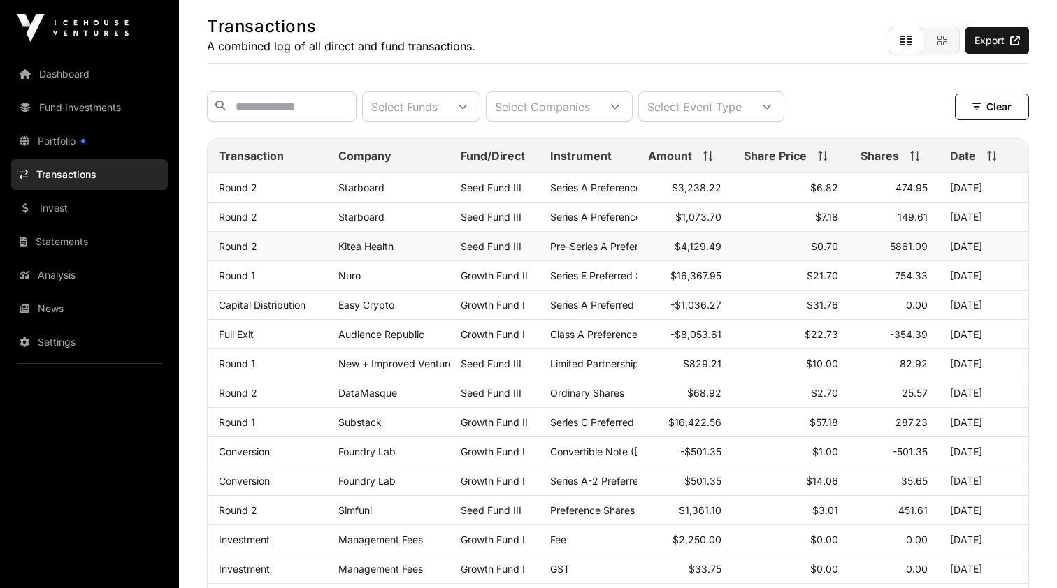
scroll to position [72, 0]
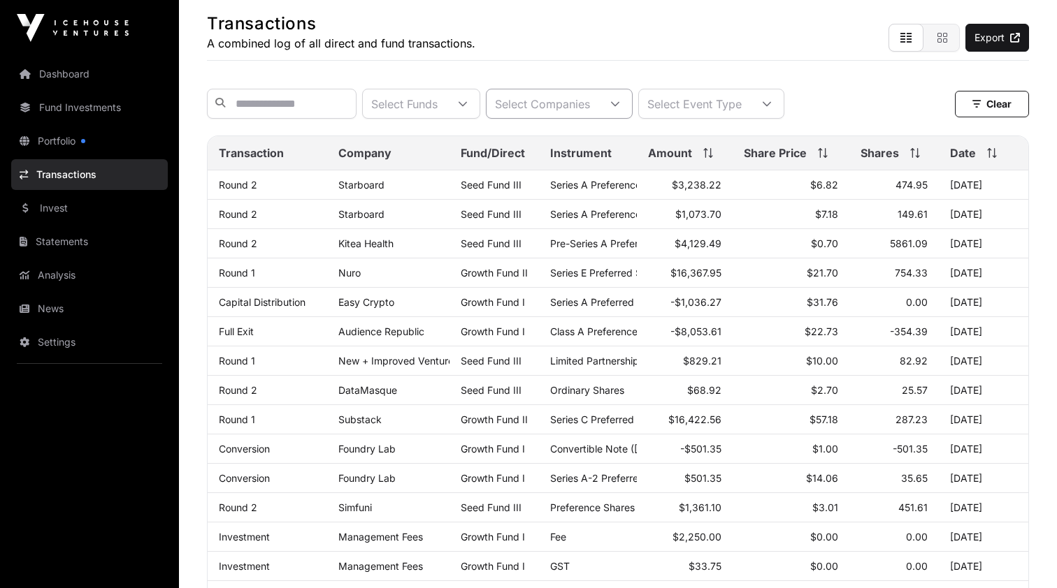
click at [598, 106] on div "Select Companies" at bounding box center [542, 103] width 112 height 29
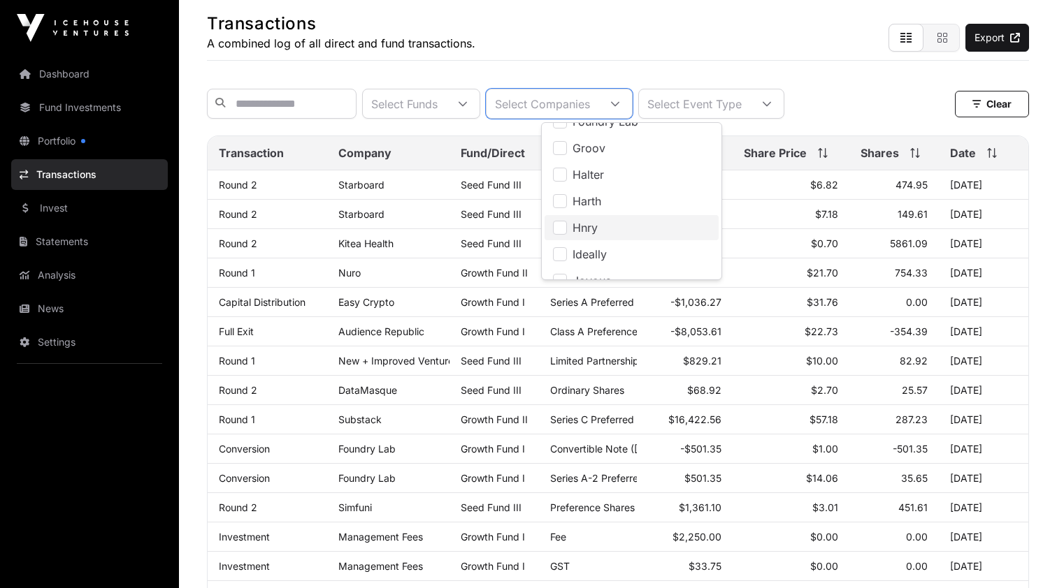
scroll to position [708, 0]
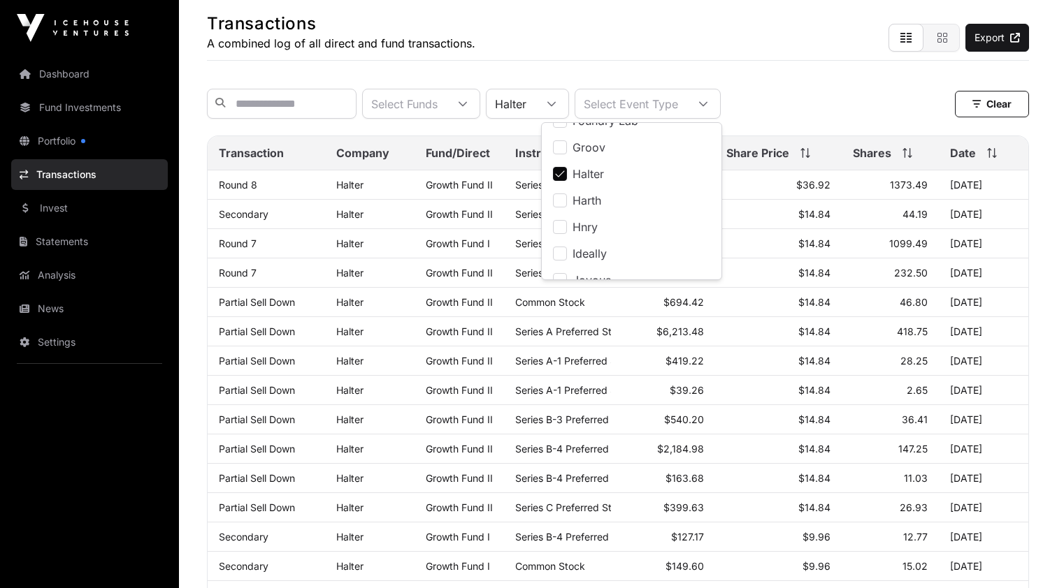
click at [856, 101] on div "Select Funds Halter Select Event Type Clear" at bounding box center [618, 104] width 822 height 30
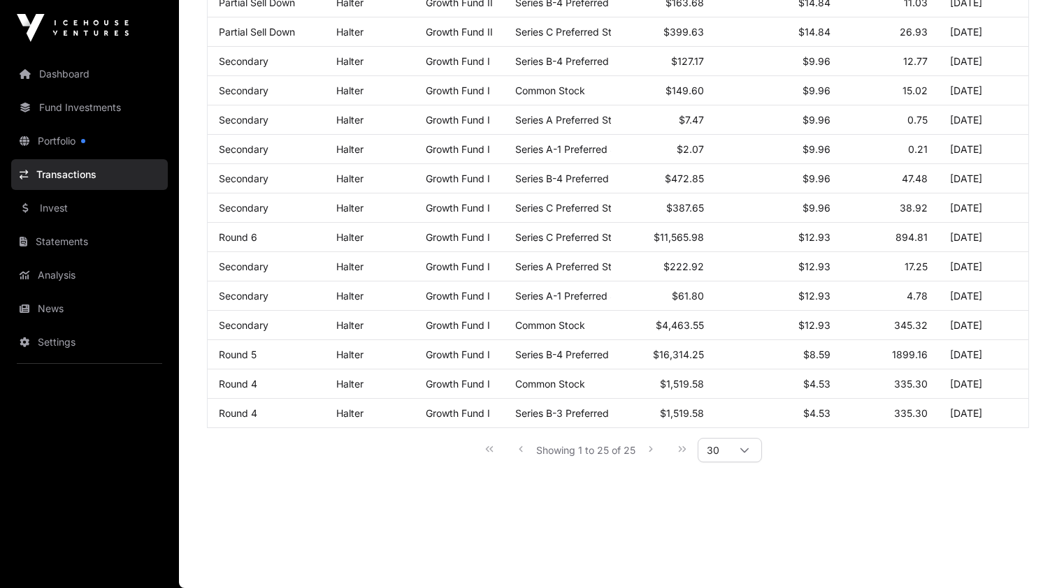
scroll to position [550, 0]
click at [90, 108] on link "Fund Investments" at bounding box center [89, 107] width 157 height 31
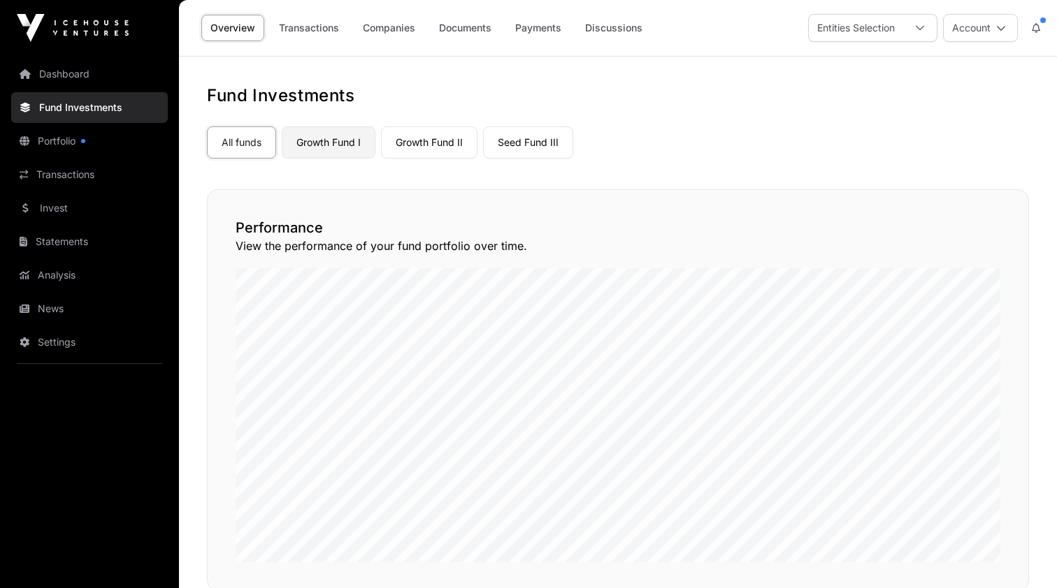
click at [333, 146] on link "Growth Fund I" at bounding box center [329, 142] width 94 height 32
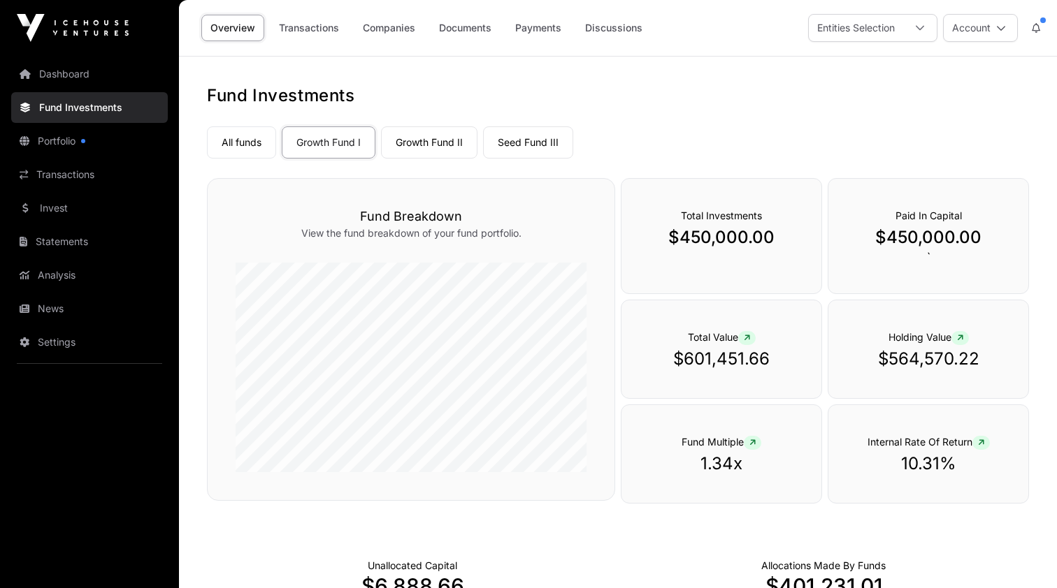
click at [317, 31] on link "Transactions" at bounding box center [309, 28] width 78 height 27
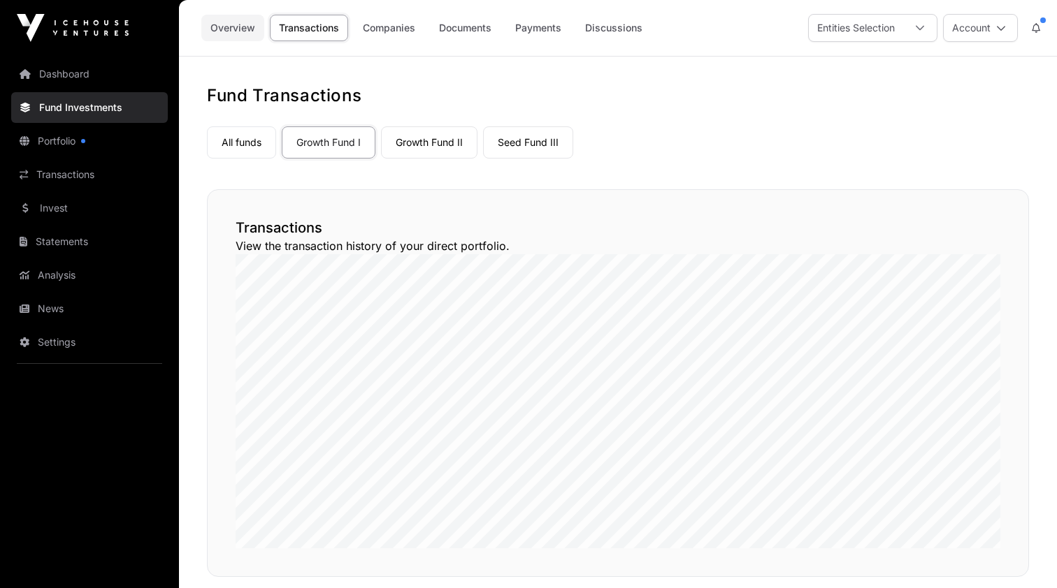
click at [238, 24] on link "Overview" at bounding box center [232, 28] width 63 height 27
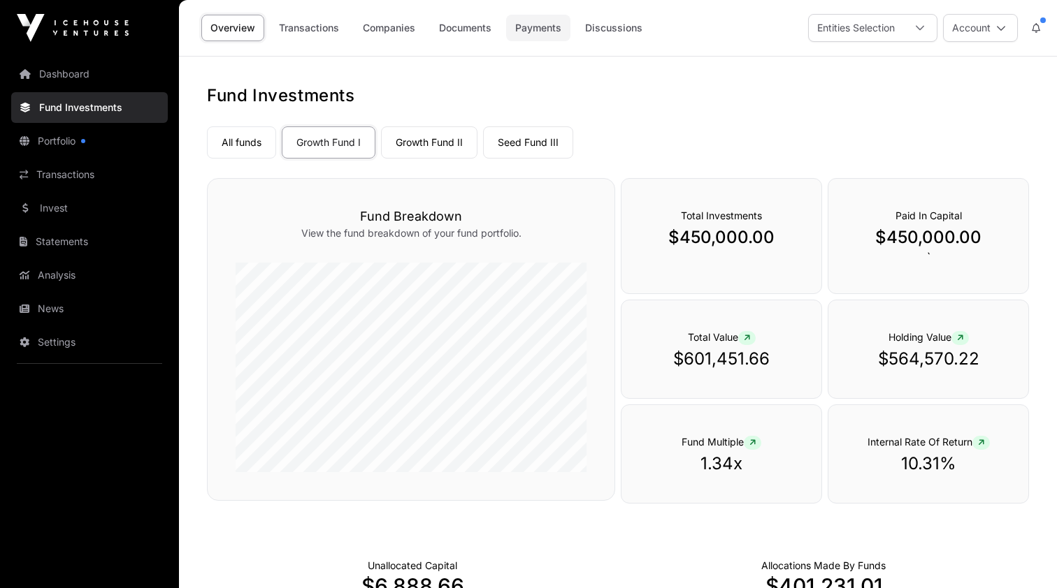
click at [536, 23] on link "Payments" at bounding box center [538, 28] width 64 height 27
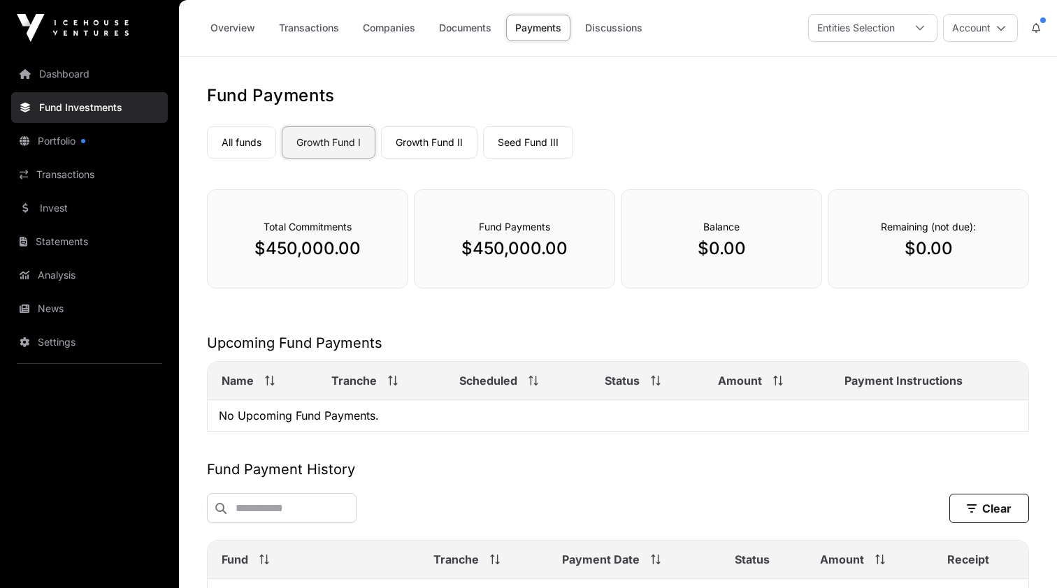
click at [339, 138] on link "Growth Fund I" at bounding box center [329, 142] width 94 height 32
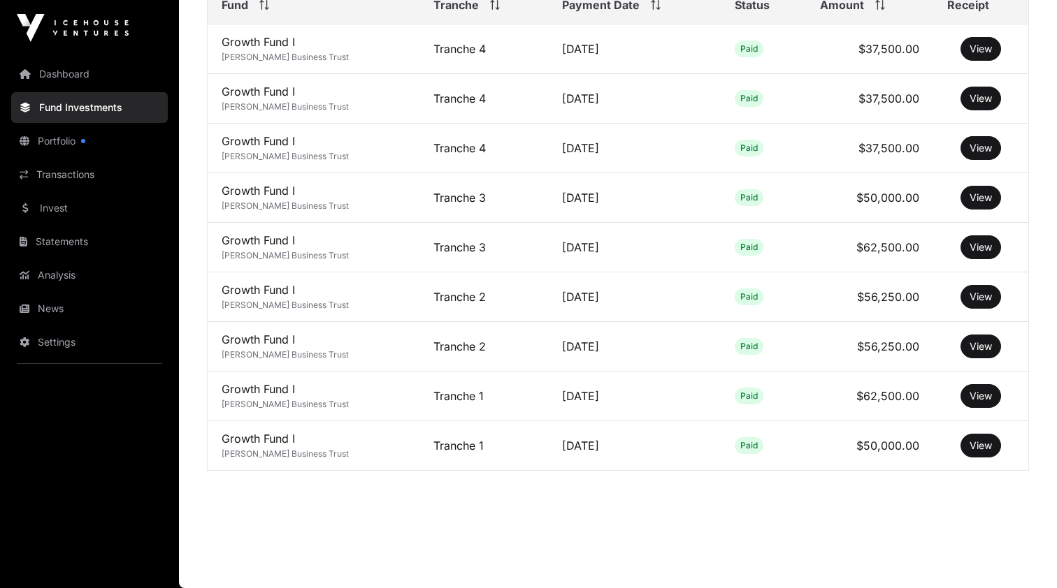
scroll to position [557, 0]
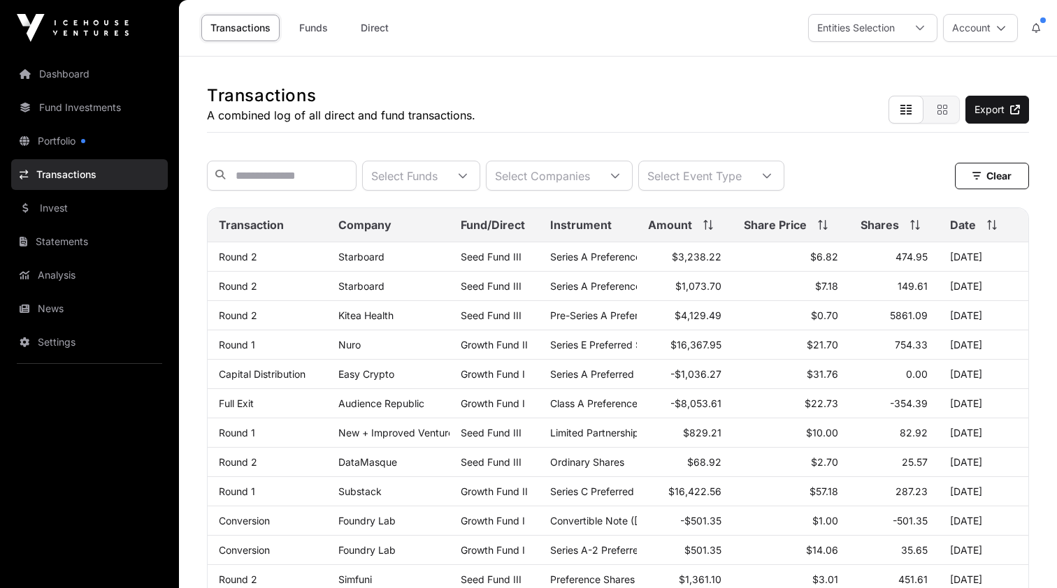
scroll to position [550, 0]
click at [598, 173] on div "Select Companies" at bounding box center [542, 175] width 112 height 29
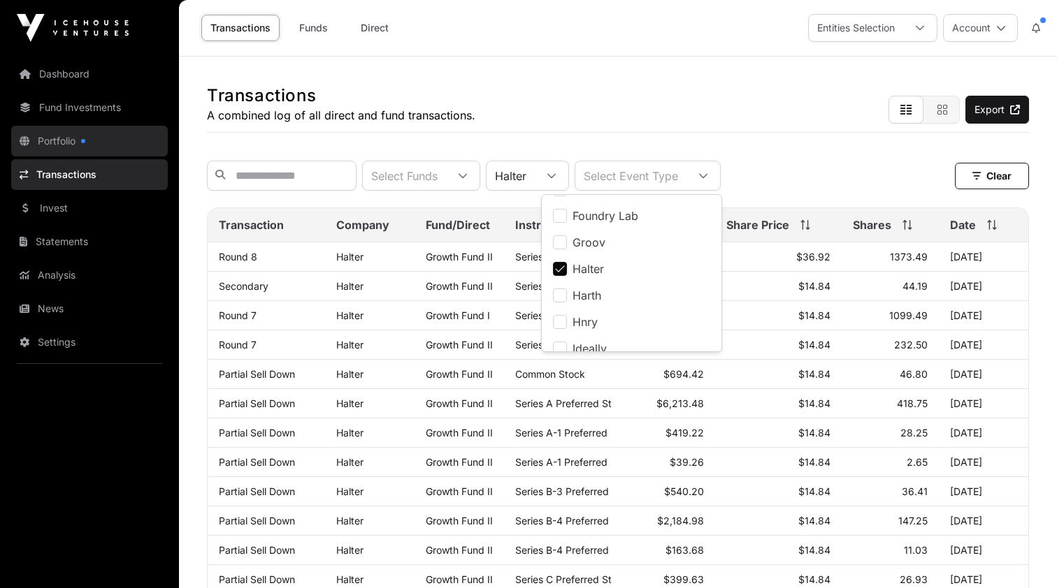
click at [64, 131] on link "Portfolio" at bounding box center [89, 141] width 157 height 31
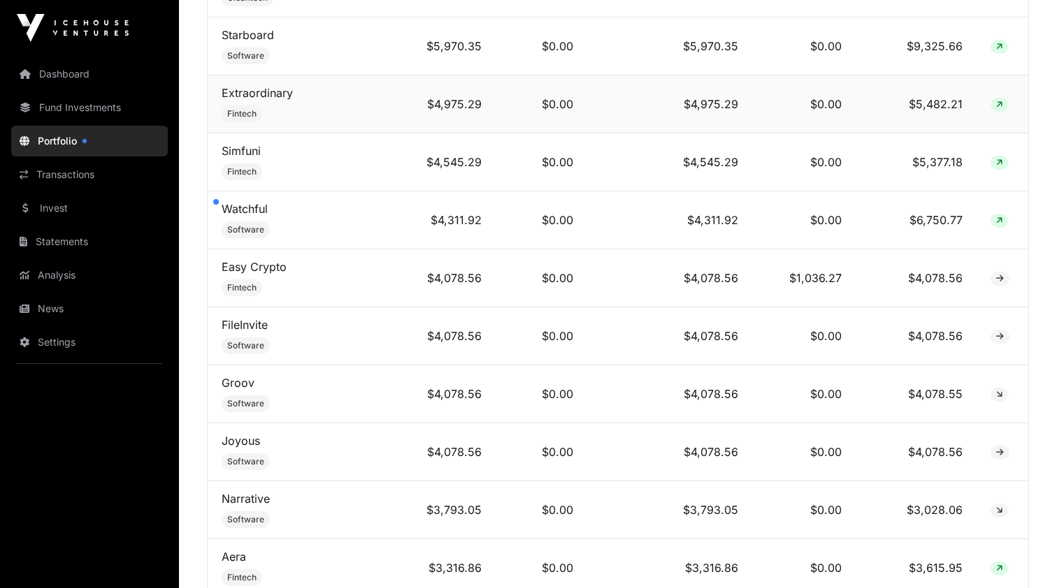
scroll to position [2483, 0]
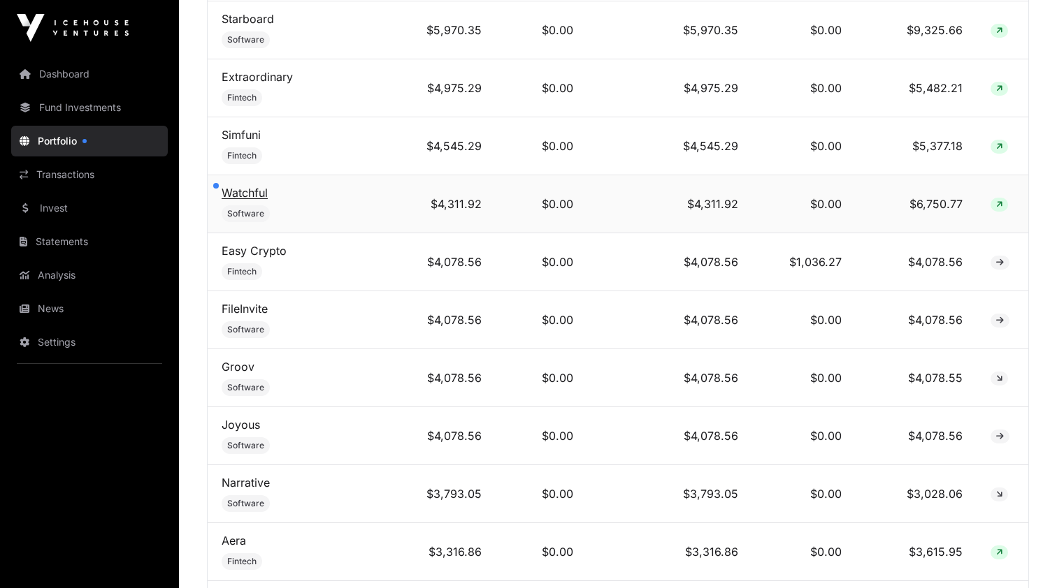
click at [254, 194] on link "Watchful" at bounding box center [245, 193] width 46 height 14
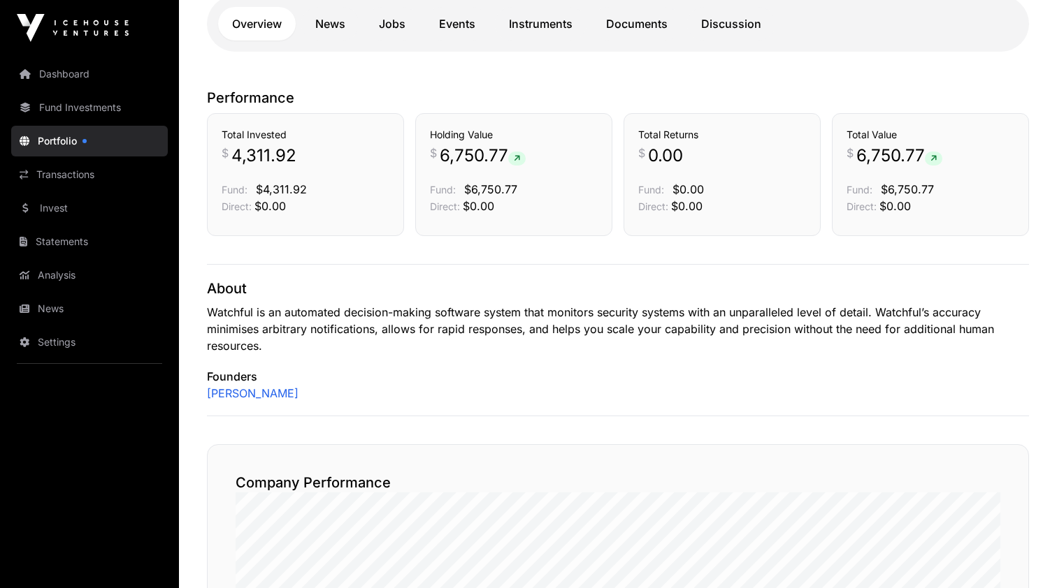
scroll to position [363, 0]
click at [333, 19] on link "News" at bounding box center [330, 23] width 58 height 34
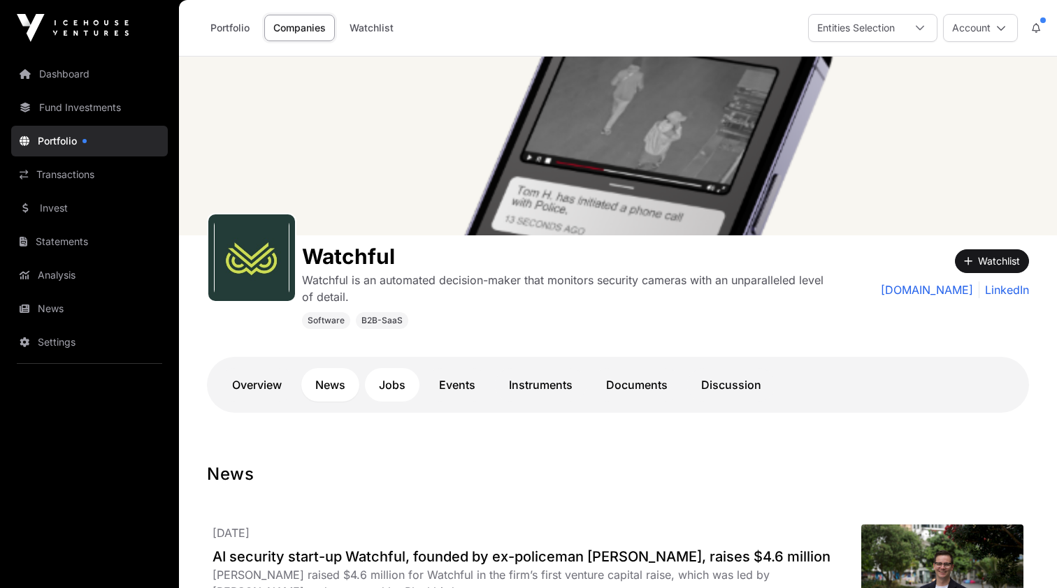
click at [394, 380] on link "Jobs" at bounding box center [392, 385] width 55 height 34
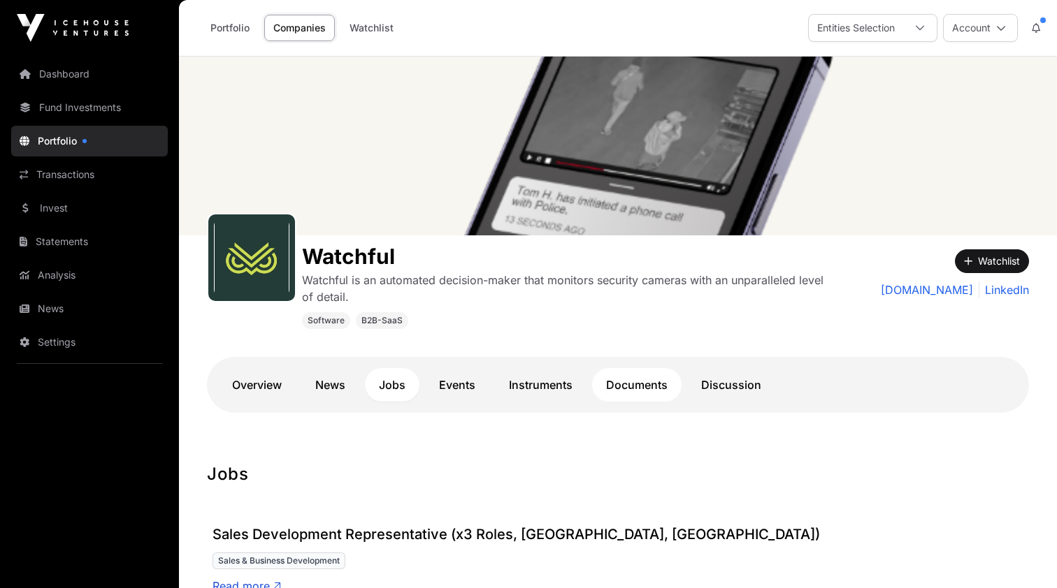
click at [625, 389] on link "Documents" at bounding box center [636, 385] width 89 height 34
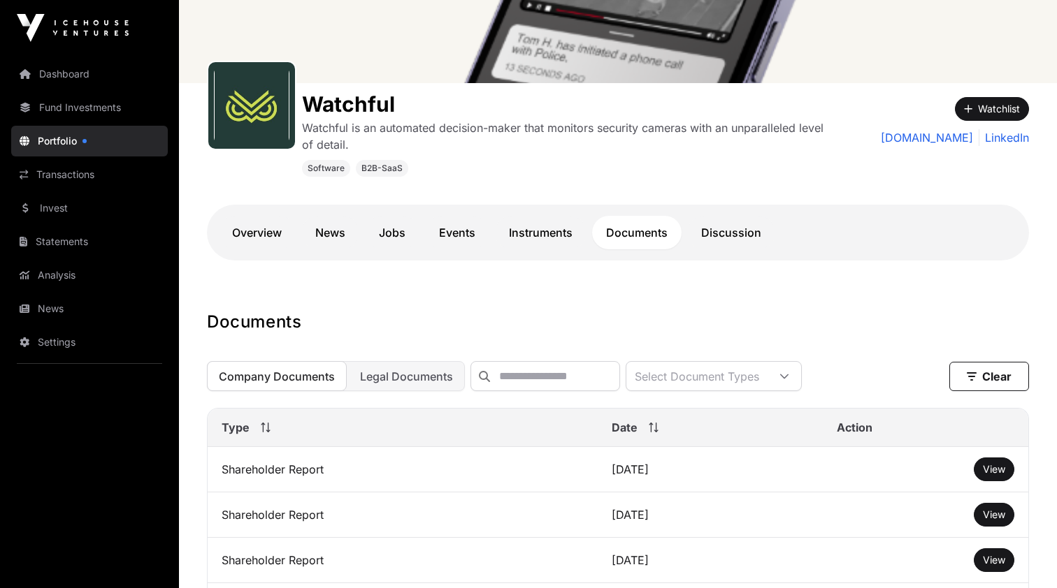
scroll to position [153, 0]
click at [989, 470] on span "View" at bounding box center [993, 469] width 22 height 12
click at [525, 307] on main "Watchful Watchful is an automated decision-maker that monitors security cameras…" at bounding box center [618, 347] width 878 height 887
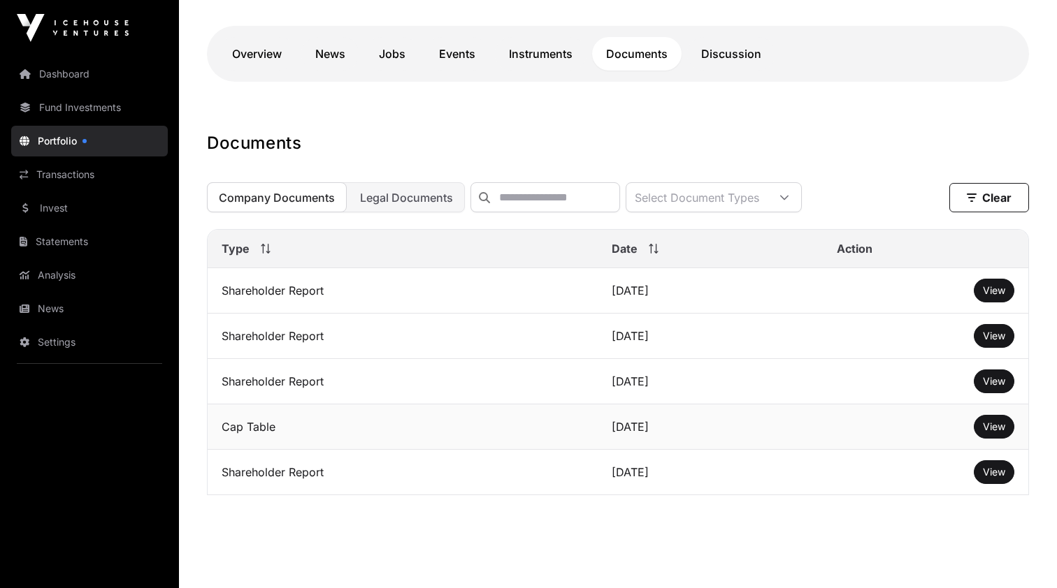
scroll to position [331, 0]
click at [1000, 339] on span "View" at bounding box center [993, 336] width 22 height 12
